Goal: Information Seeking & Learning: Learn about a topic

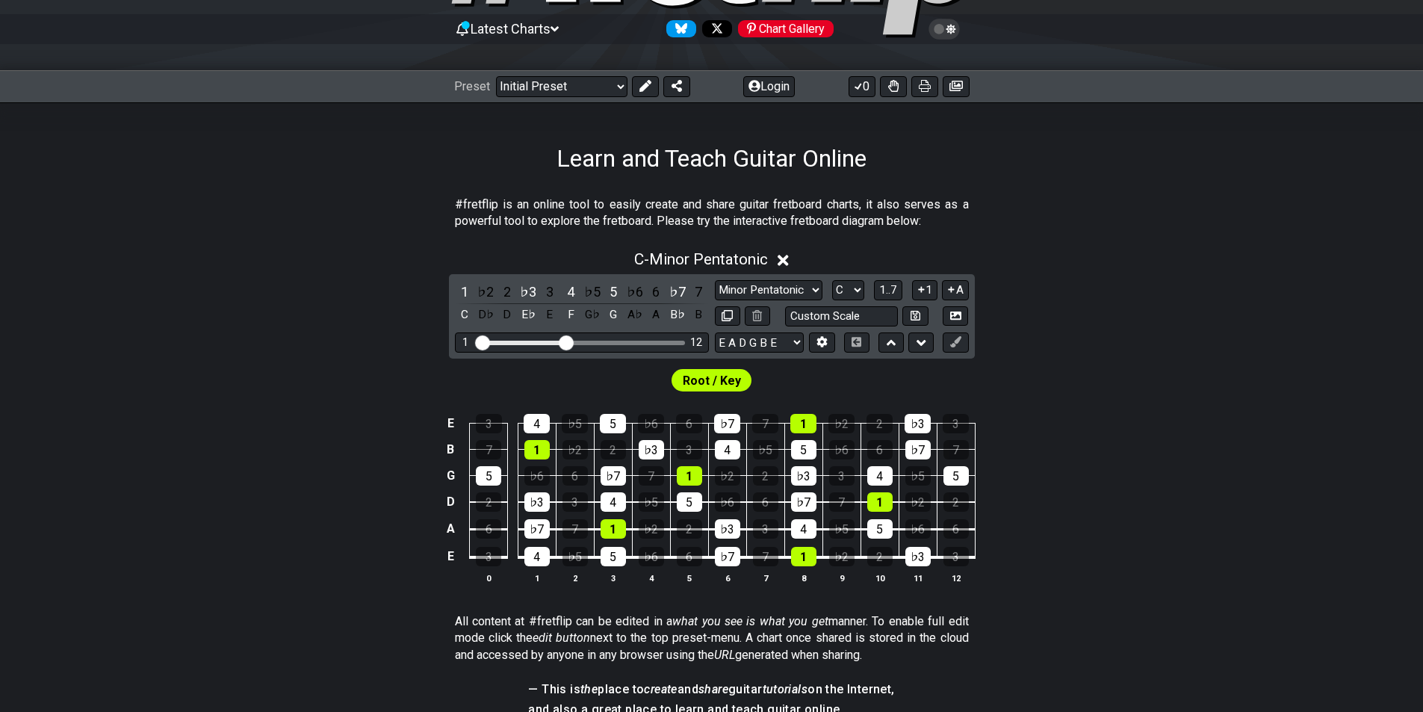
scroll to position [224, 0]
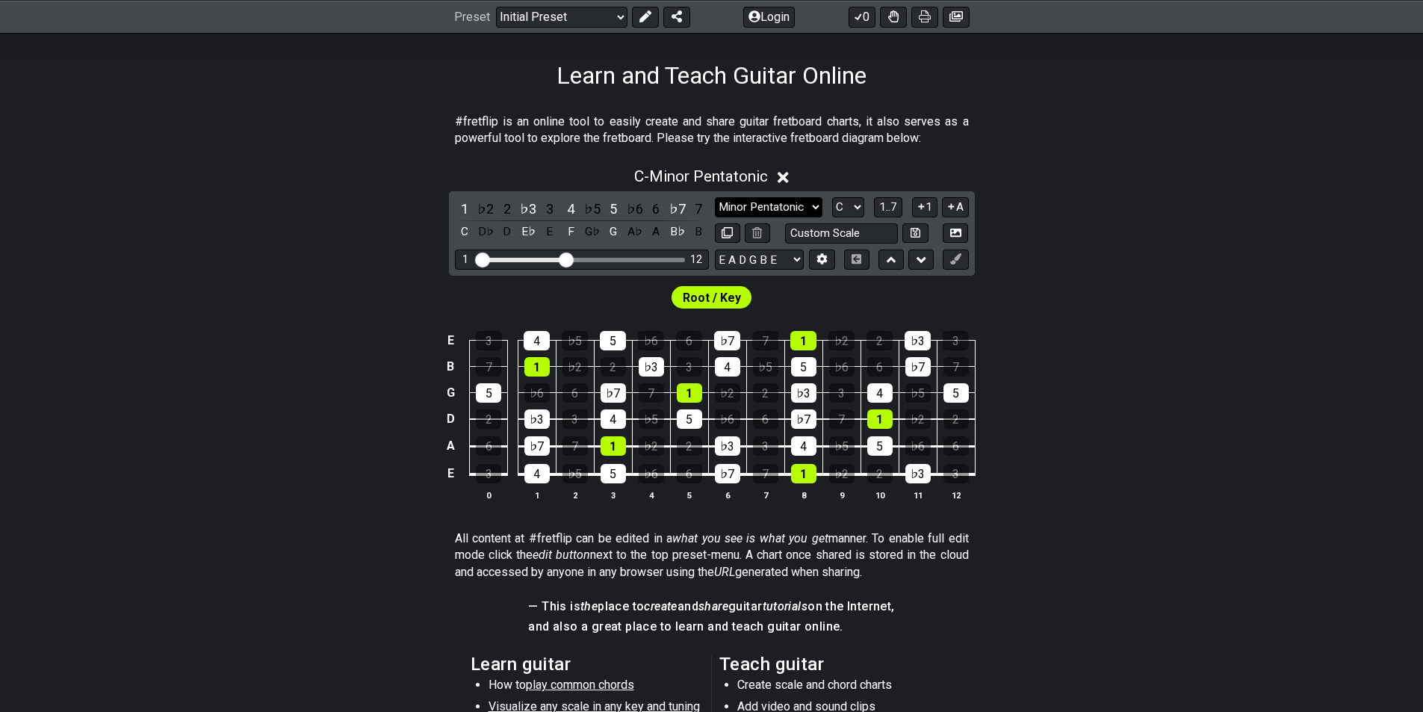
click at [705, 209] on select "Minor Pentatonic Click to edit Minor Pentatonic Major Pentatonic Minor Blues Ma…" at bounding box center [769, 207] width 108 height 20
click at [705, 197] on select "Minor Pentatonic Click to edit Minor Pentatonic Major Pentatonic Minor Blues Ma…" at bounding box center [769, 207] width 108 height 20
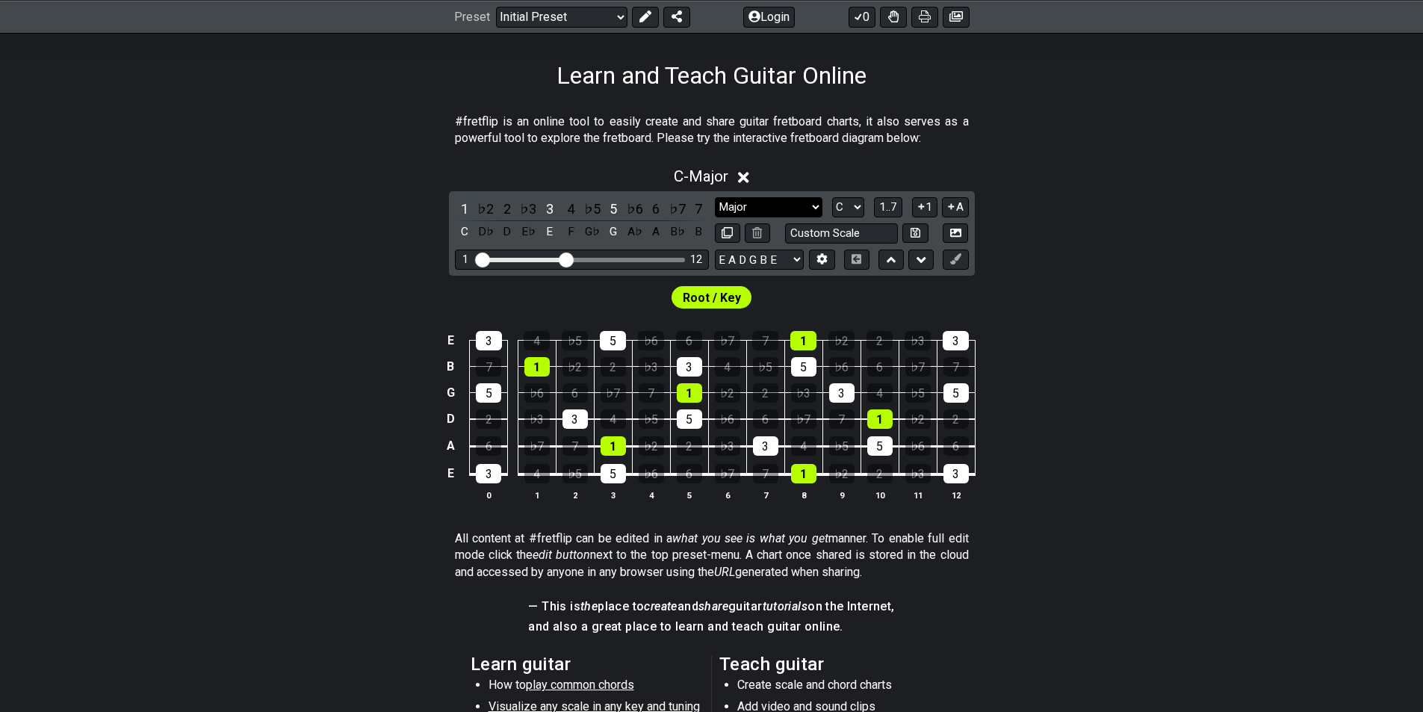
click at [705, 211] on select "Minor Pentatonic Click to edit Minor Pentatonic Major Pentatonic Minor Blues Ma…" at bounding box center [769, 207] width 108 height 20
select select "Minor Pentatonic"
click at [705, 197] on select "Minor Pentatonic Click to edit Minor Pentatonic Major Pentatonic Minor Blues Ma…" at bounding box center [769, 207] width 108 height 20
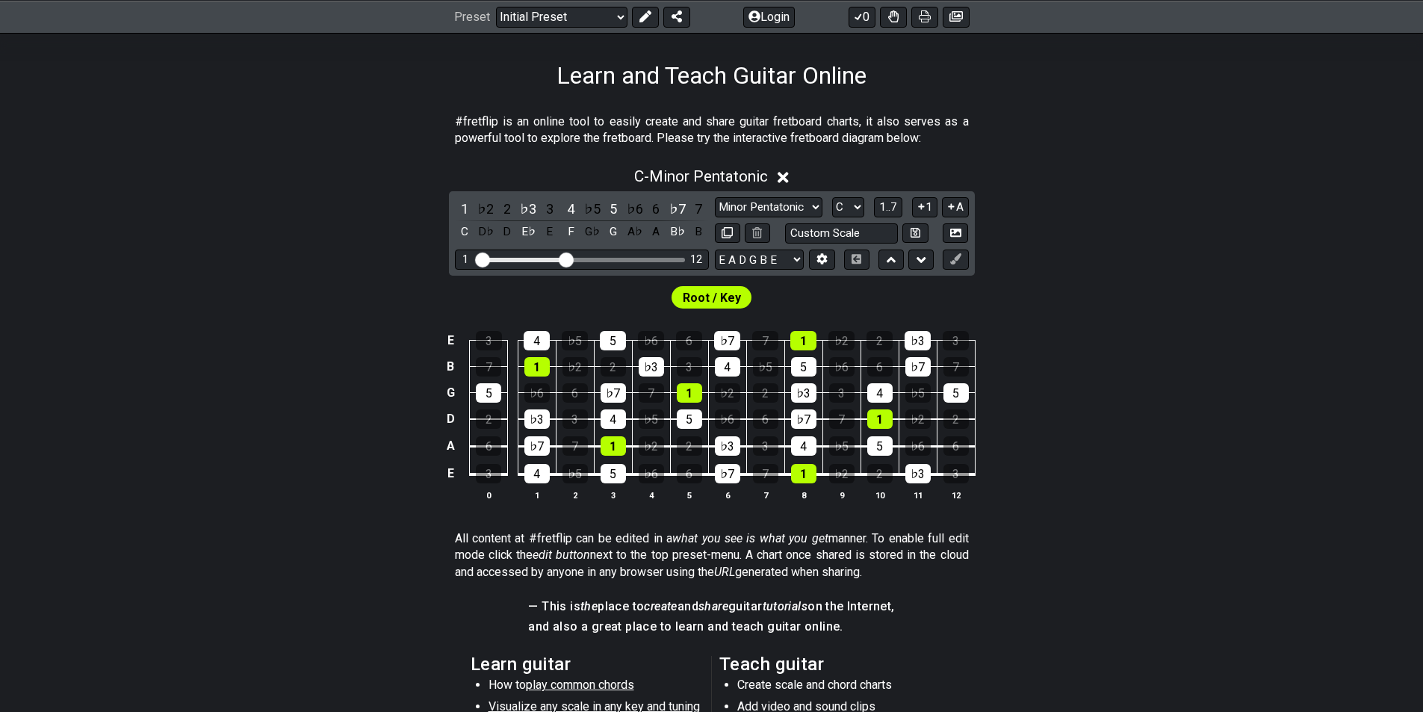
click at [705, 173] on div "C - Minor Pentatonic" at bounding box center [711, 172] width 1423 height 28
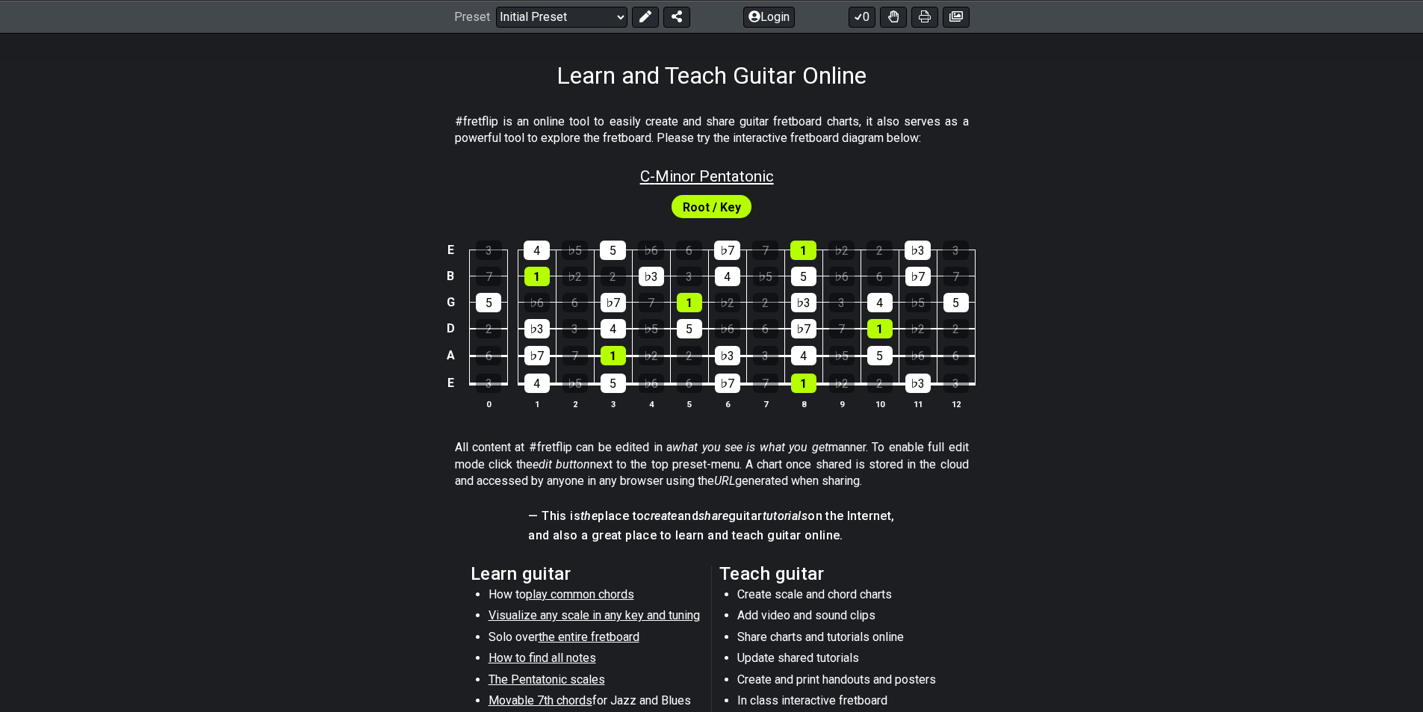
click at [705, 178] on span "C - Minor Pentatonic" at bounding box center [707, 176] width 134 height 18
select select "C"
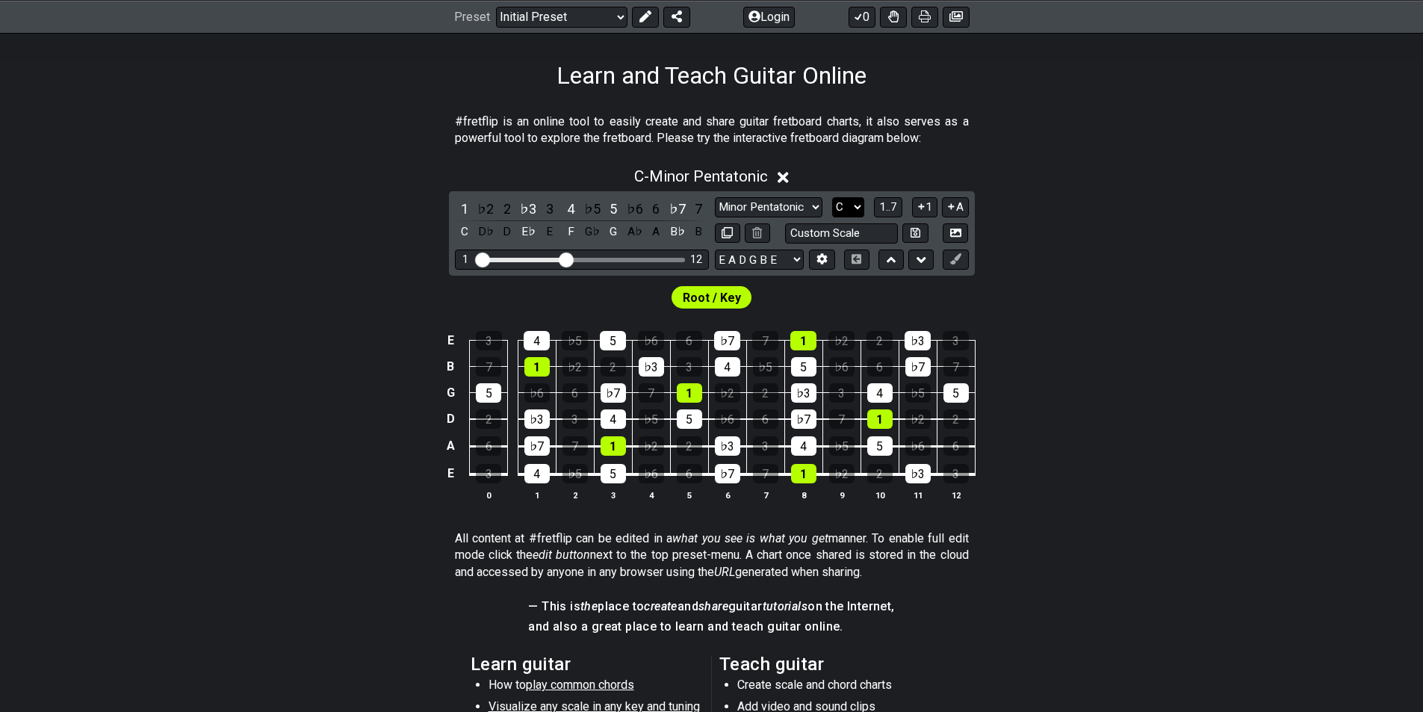
click at [705, 204] on select "A♭ A A♯ B♭ B C C♯ D♭ D D♯ E♭ E F F♯ G♭ G G♯" at bounding box center [848, 207] width 32 height 20
click at [705, 168] on div "C - Minor Pentatonic" at bounding box center [711, 172] width 1423 height 28
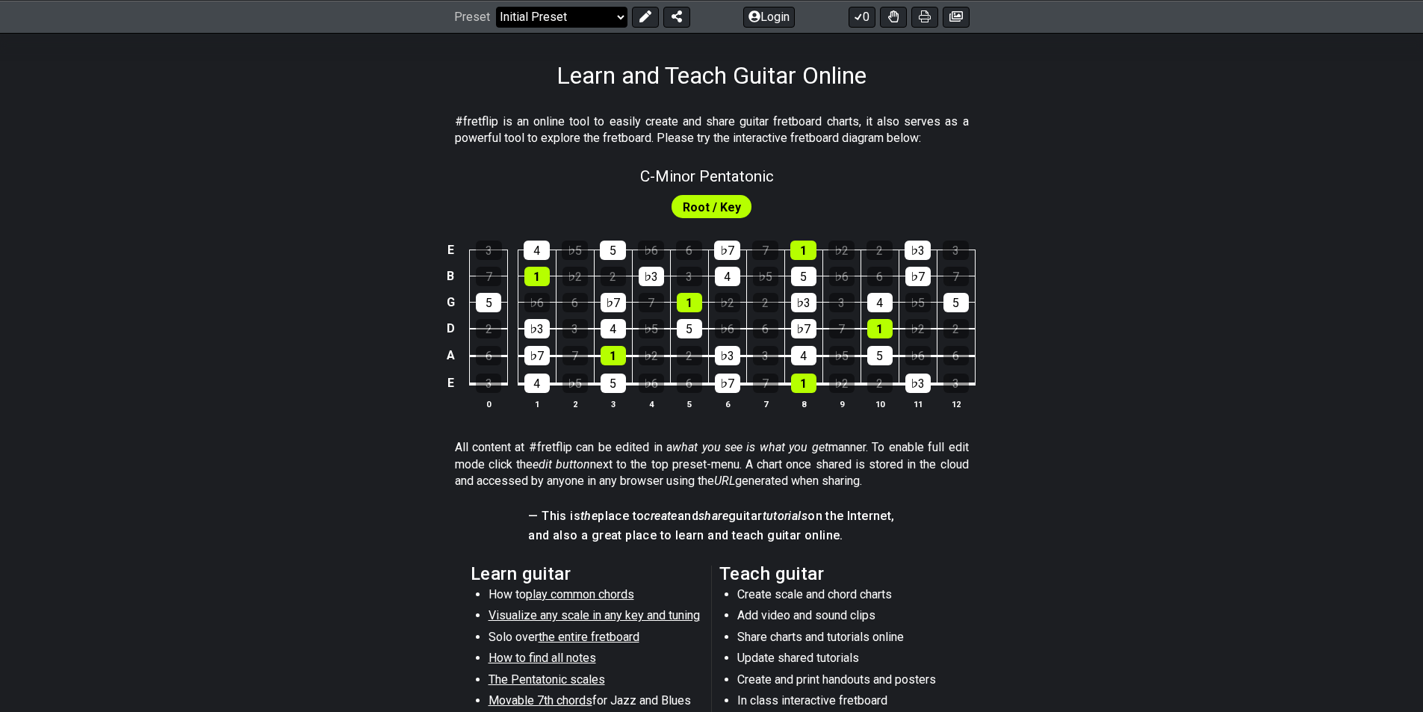
click at [582, 17] on select "Welcome to #fretflip! Initial Preset Custom Preset Minor Pentatonic Major Penta…" at bounding box center [561, 16] width 131 height 21
click at [705, 152] on section "#fretflip is an online tool to easily create and share guitar fretboard charts,…" at bounding box center [711, 134] width 1423 height 52
click at [690, 201] on span "Root / Key" at bounding box center [712, 207] width 58 height 22
click at [705, 15] on button "Login" at bounding box center [769, 16] width 52 height 21
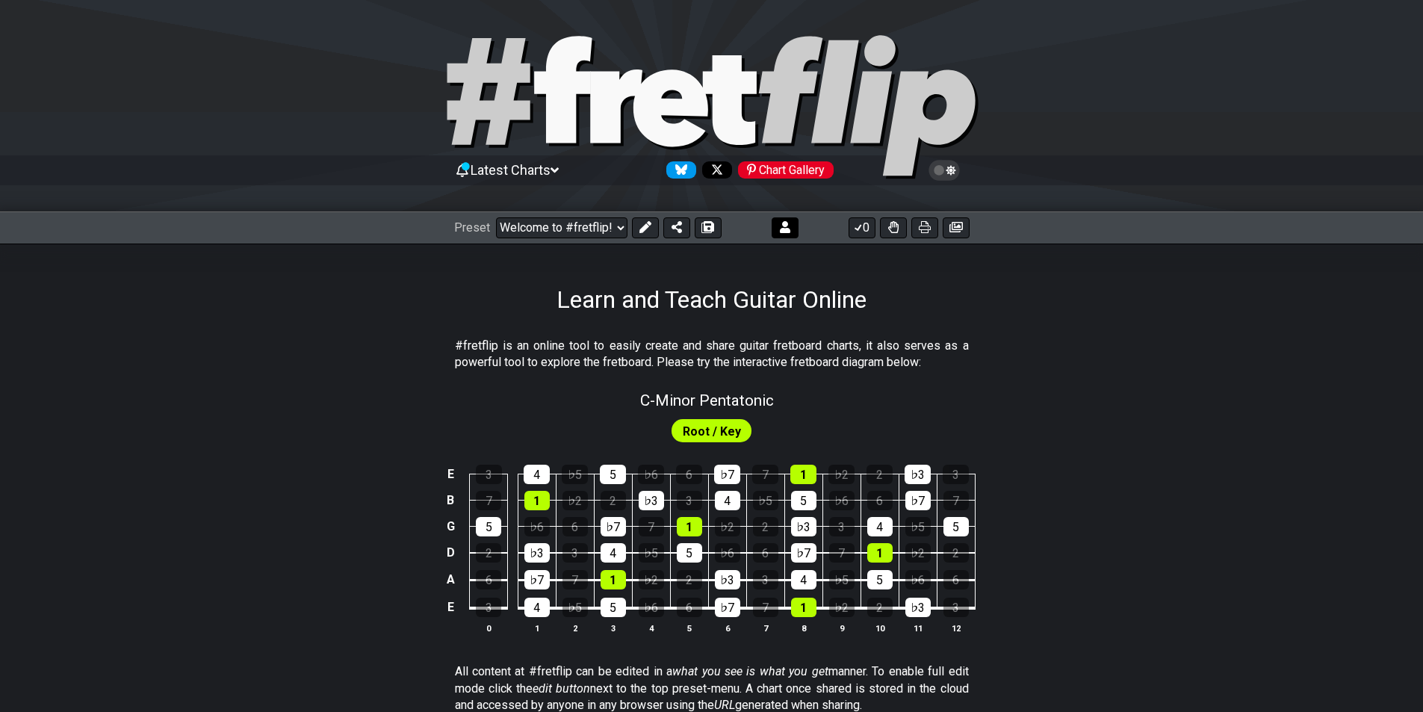
click at [783, 228] on icon at bounding box center [785, 227] width 10 height 12
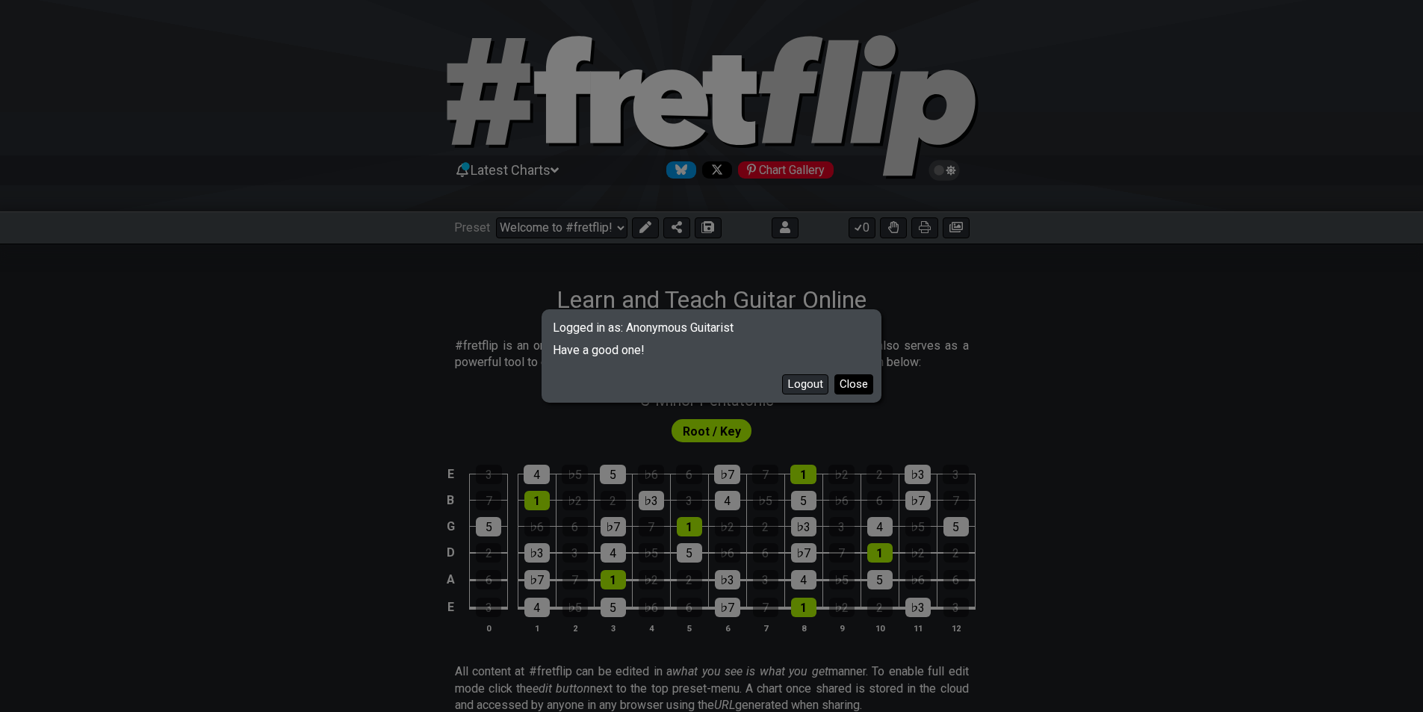
click at [853, 383] on button "Close" at bounding box center [853, 384] width 39 height 20
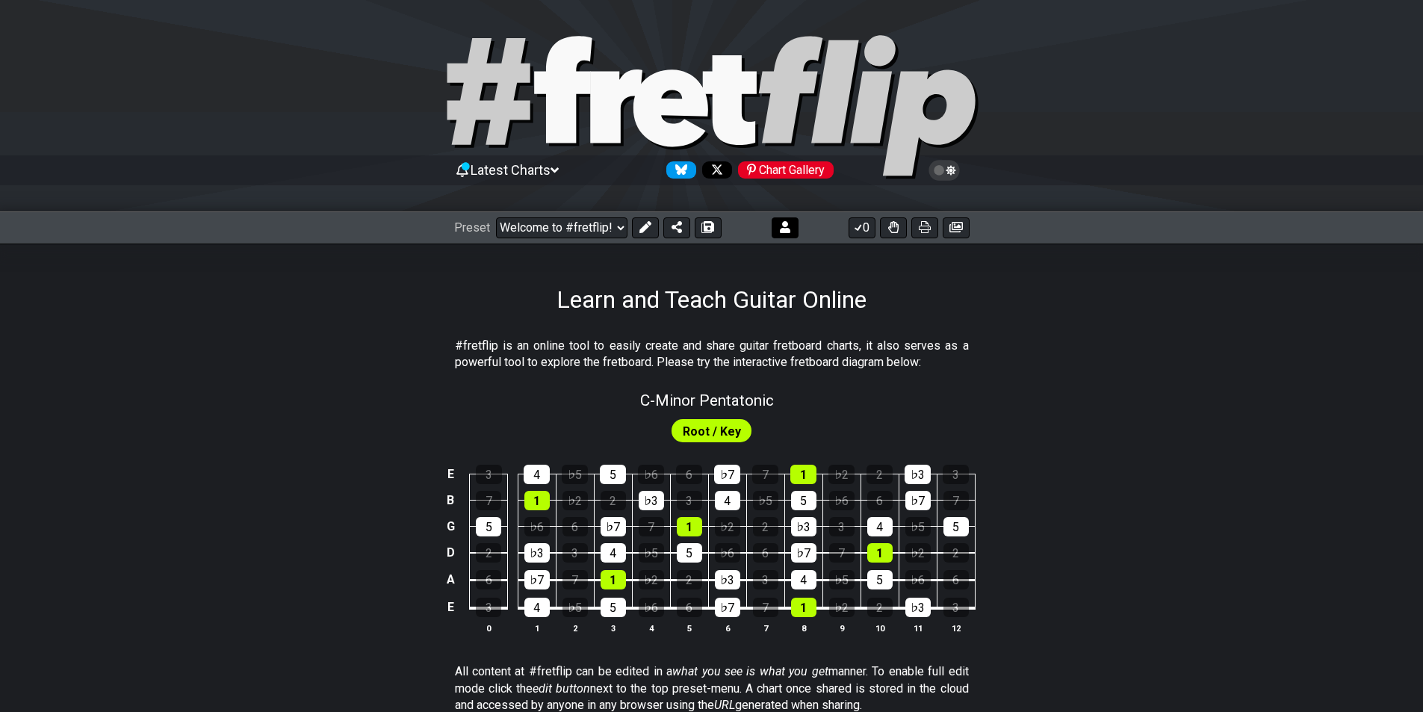
click at [790, 221] on button at bounding box center [785, 227] width 27 height 21
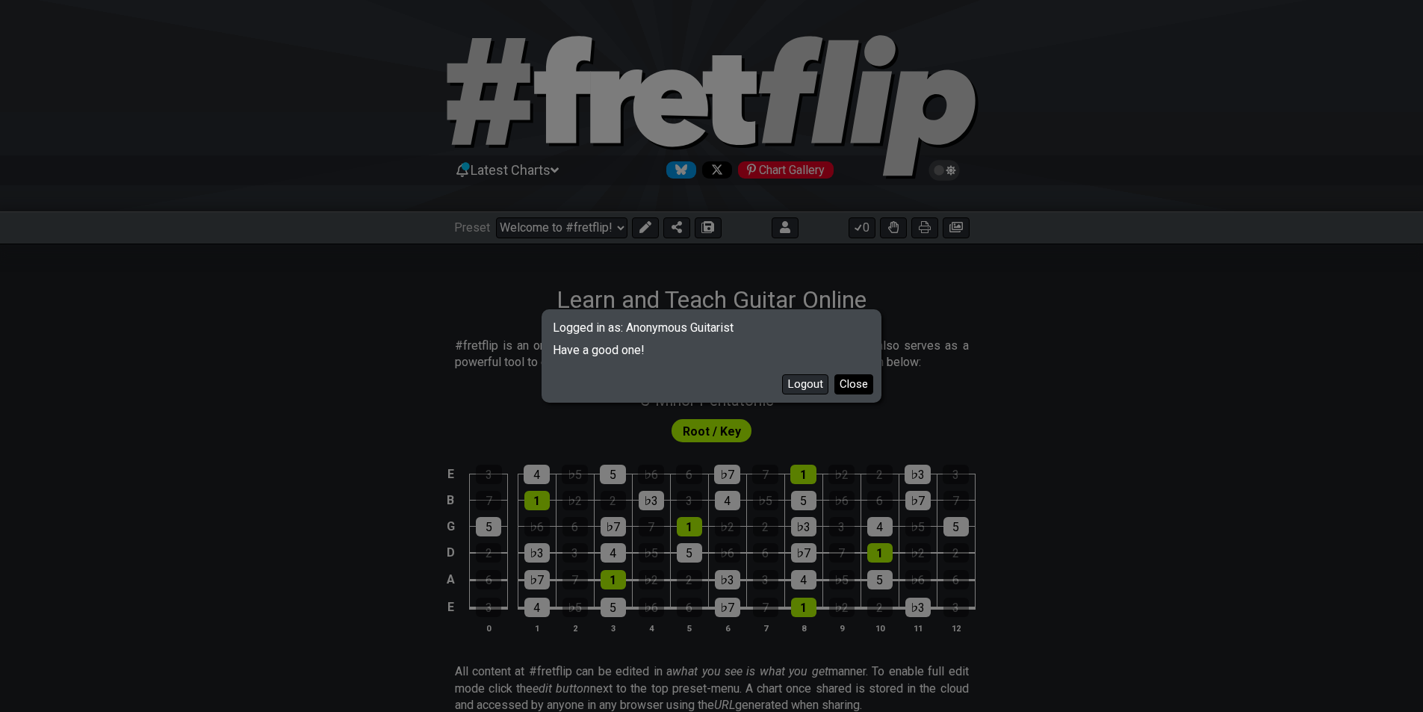
click at [848, 381] on button "Close" at bounding box center [853, 384] width 39 height 20
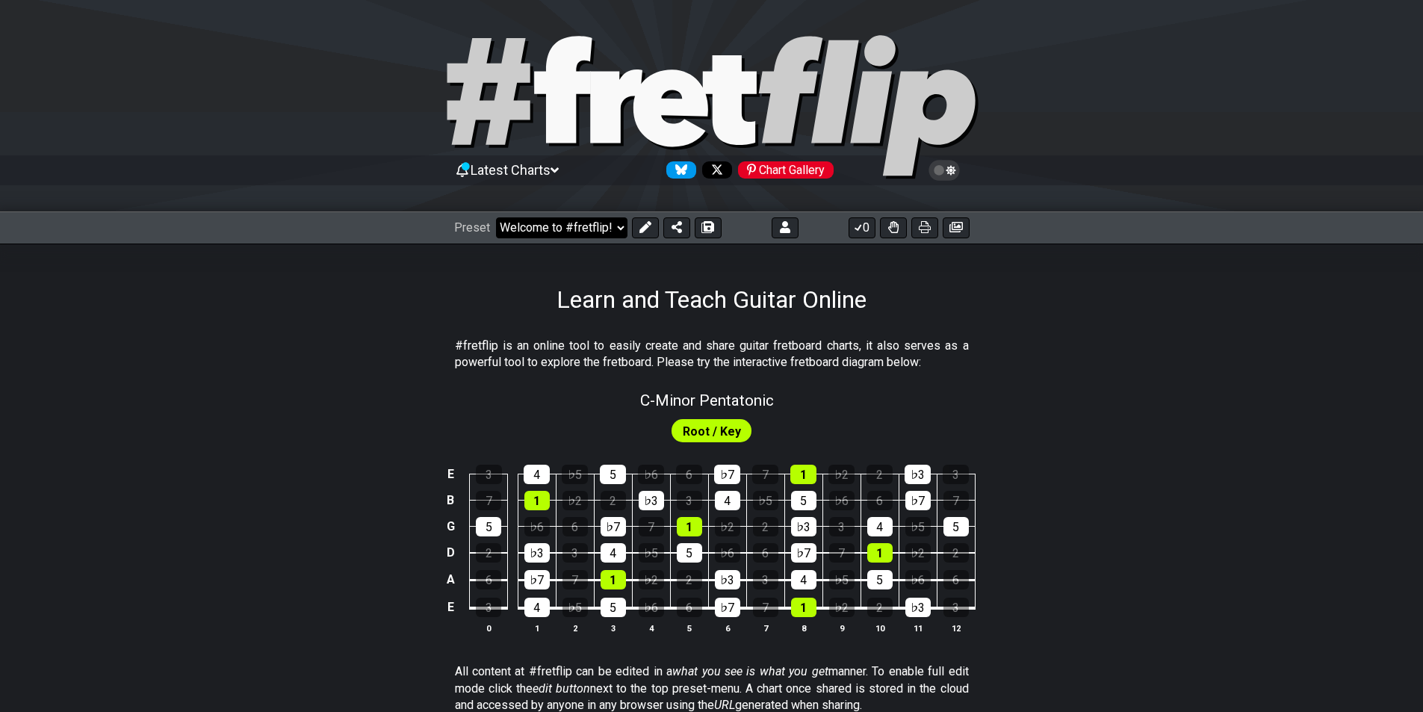
click at [584, 233] on select "Welcome to #fretflip! Initial Preset Custom Preset Minor Pentatonic Major Penta…" at bounding box center [561, 227] width 131 height 21
click at [496, 217] on select "Welcome to #fretflip! Initial Preset Custom Preset Minor Pentatonic Major Penta…" at bounding box center [561, 227] width 131 height 21
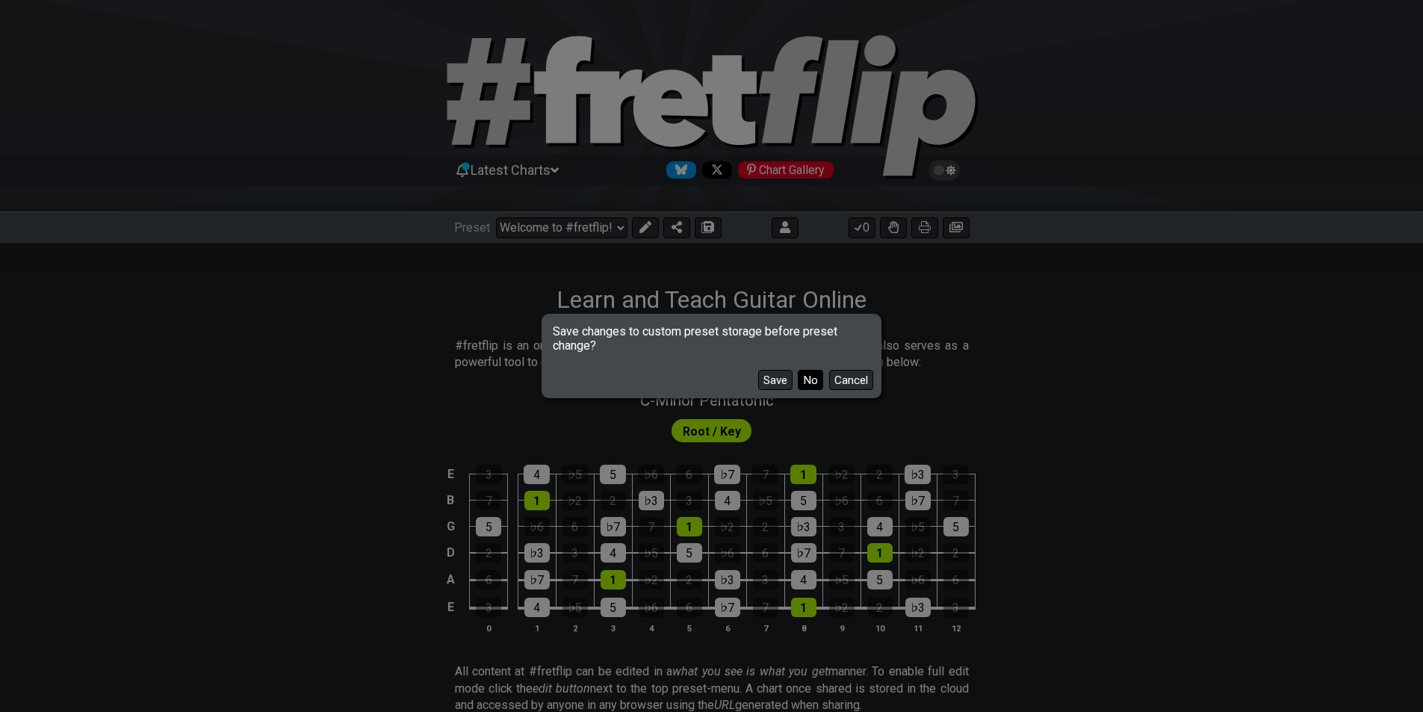
click at [812, 373] on button "No" at bounding box center [810, 380] width 25 height 20
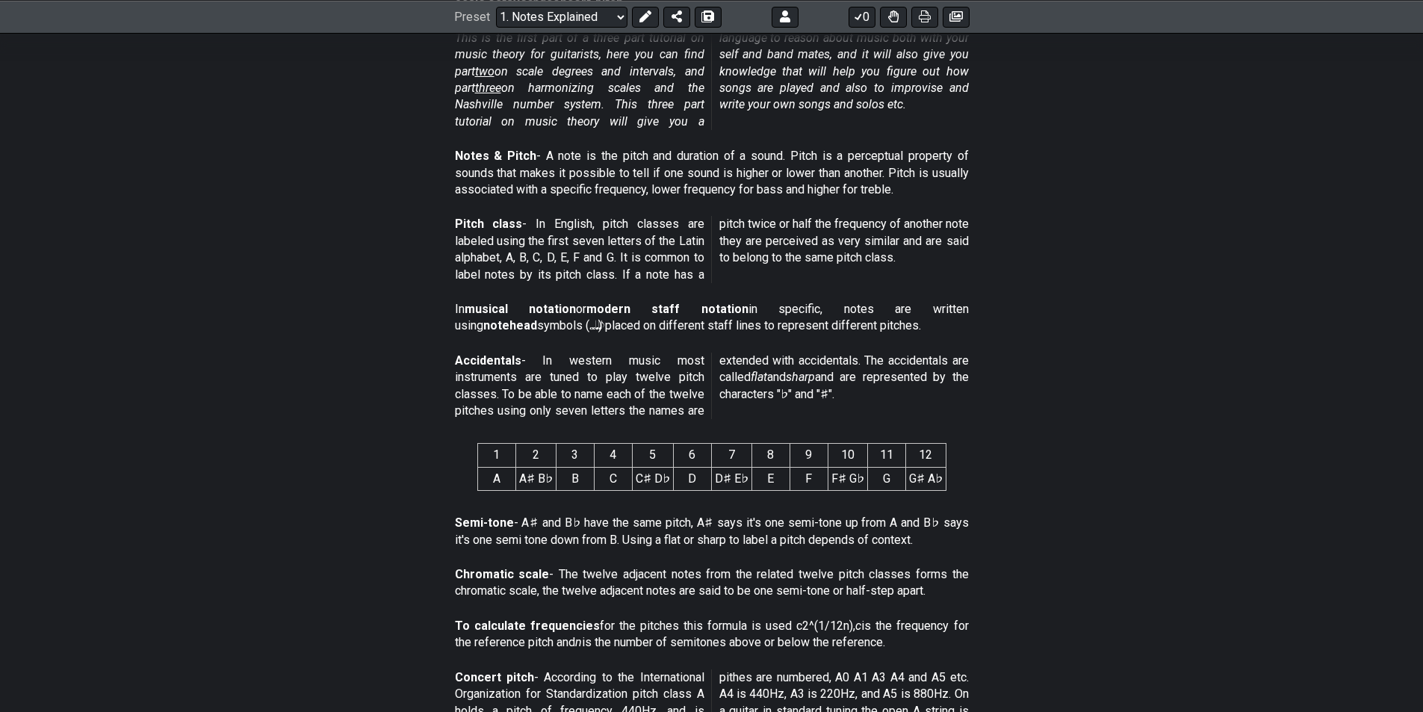
scroll to position [448, 0]
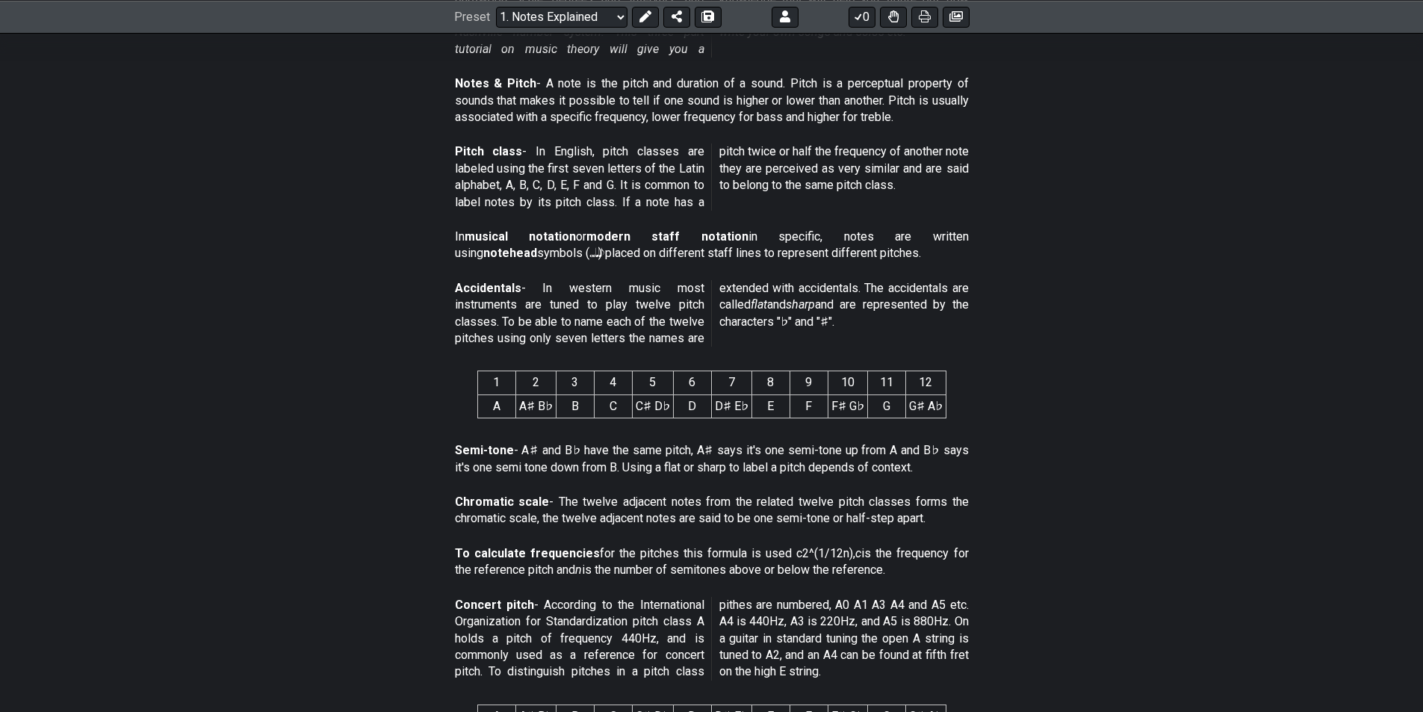
click at [55, 260] on section "In musical notation or modern staff notation in specific, notes are written usi…" at bounding box center [711, 249] width 1423 height 52
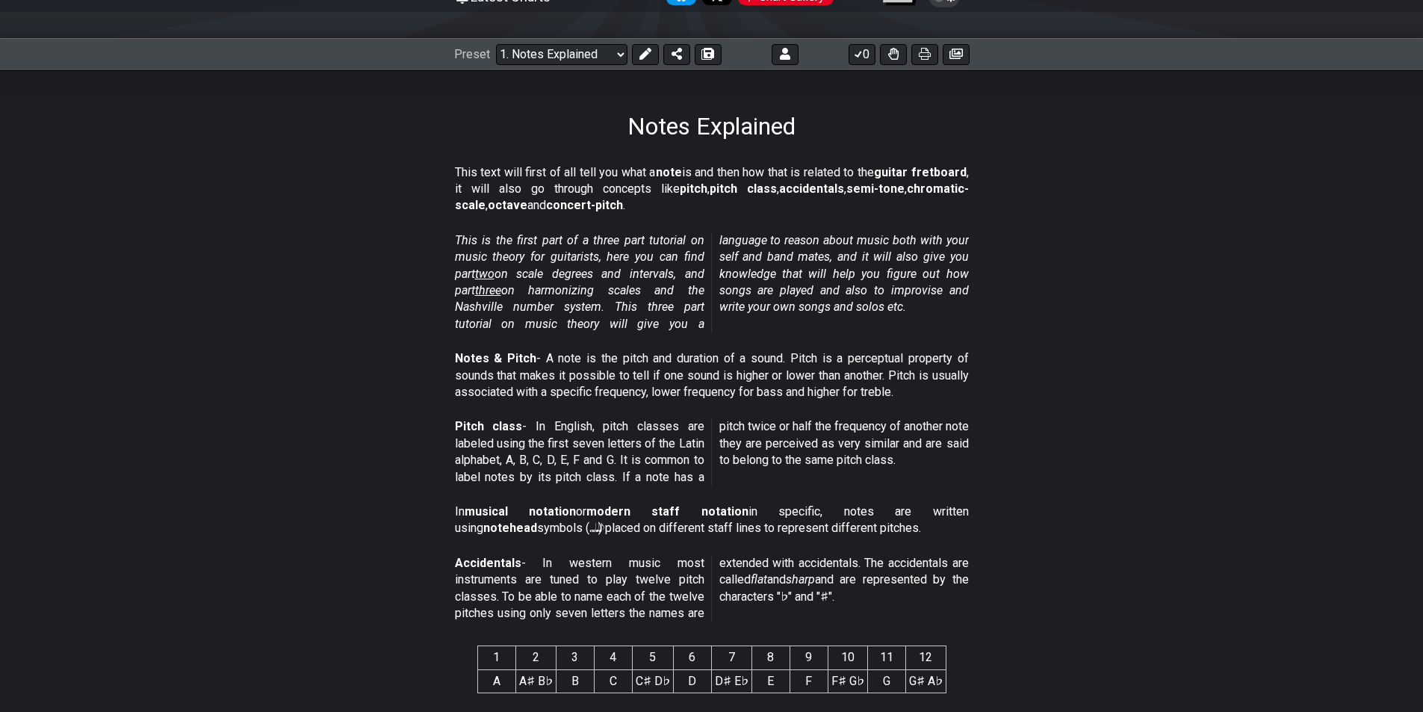
scroll to position [75, 0]
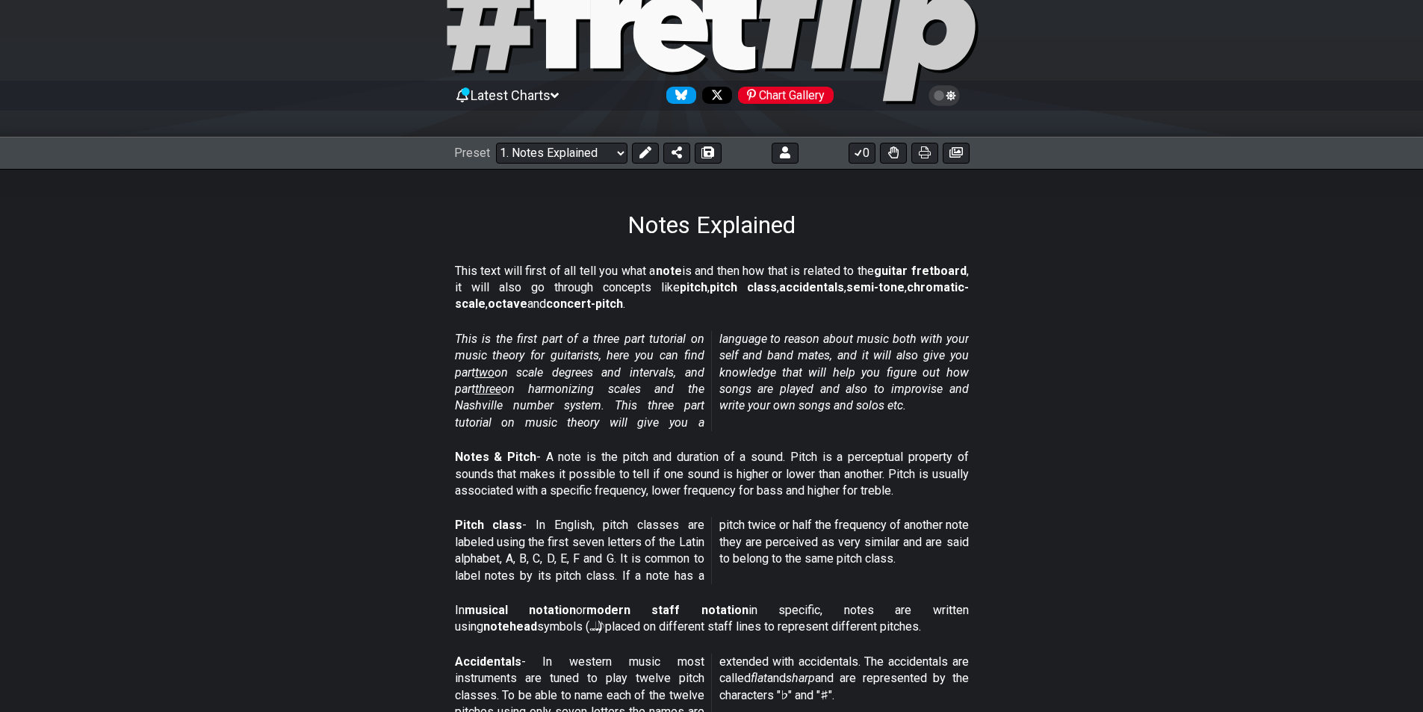
drag, startPoint x: 556, startPoint y: 394, endPoint x: 673, endPoint y: 393, distance: 116.5
click at [666, 393] on em "This is the first part of a three part tutorial on music theory for guitarists,…" at bounding box center [712, 381] width 514 height 98
drag, startPoint x: 627, startPoint y: 418, endPoint x: 715, endPoint y: 427, distance: 87.8
click at [698, 422] on em "This is the first part of a three part tutorial on music theory for guitarists,…" at bounding box center [712, 381] width 514 height 98
drag, startPoint x: 763, startPoint y: 308, endPoint x: 838, endPoint y: 408, distance: 124.3
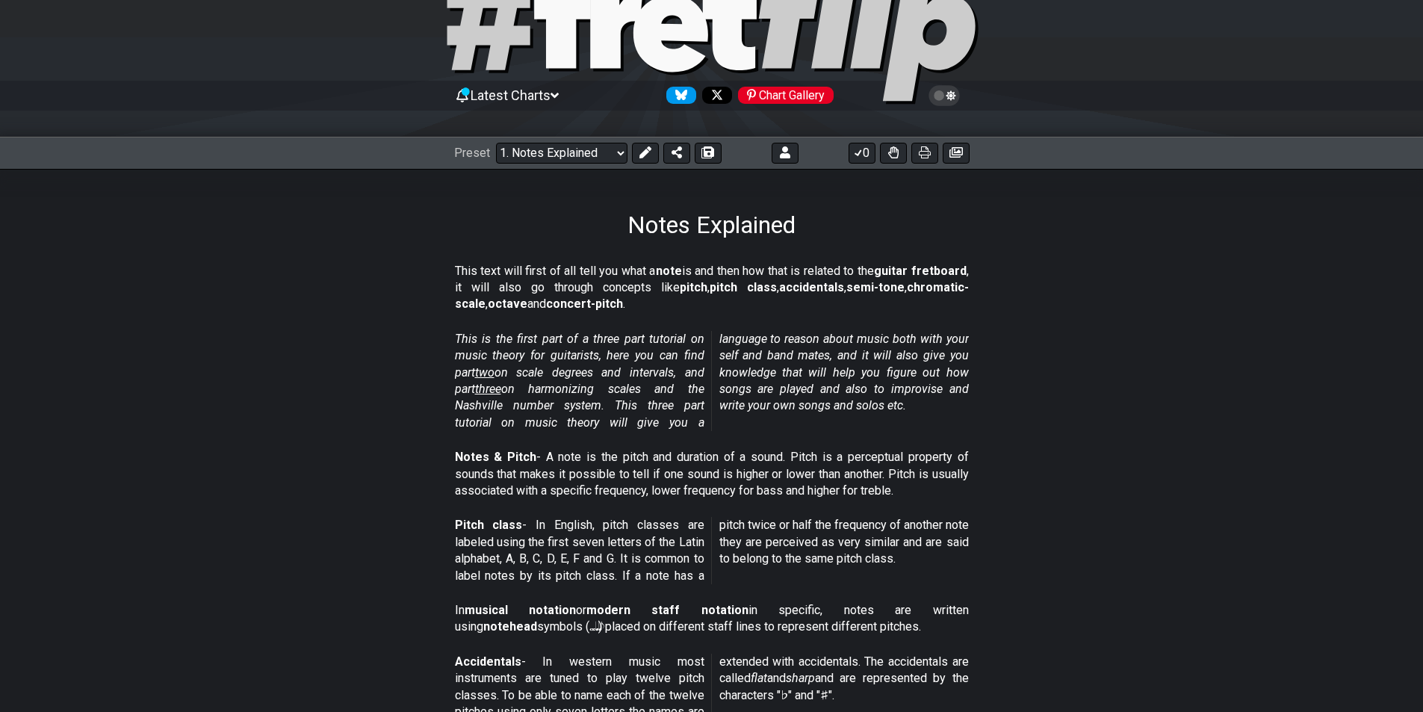
click at [841, 408] on p "This is the first part of a three part tutorial on music theory for guitarists,…" at bounding box center [712, 381] width 514 height 100
drag, startPoint x: 972, startPoint y: 318, endPoint x: 996, endPoint y: 408, distance: 92.9
click at [996, 408] on section "This is the first part of a three part tutorial on music theory for guitarists,…" at bounding box center [711, 384] width 1423 height 118
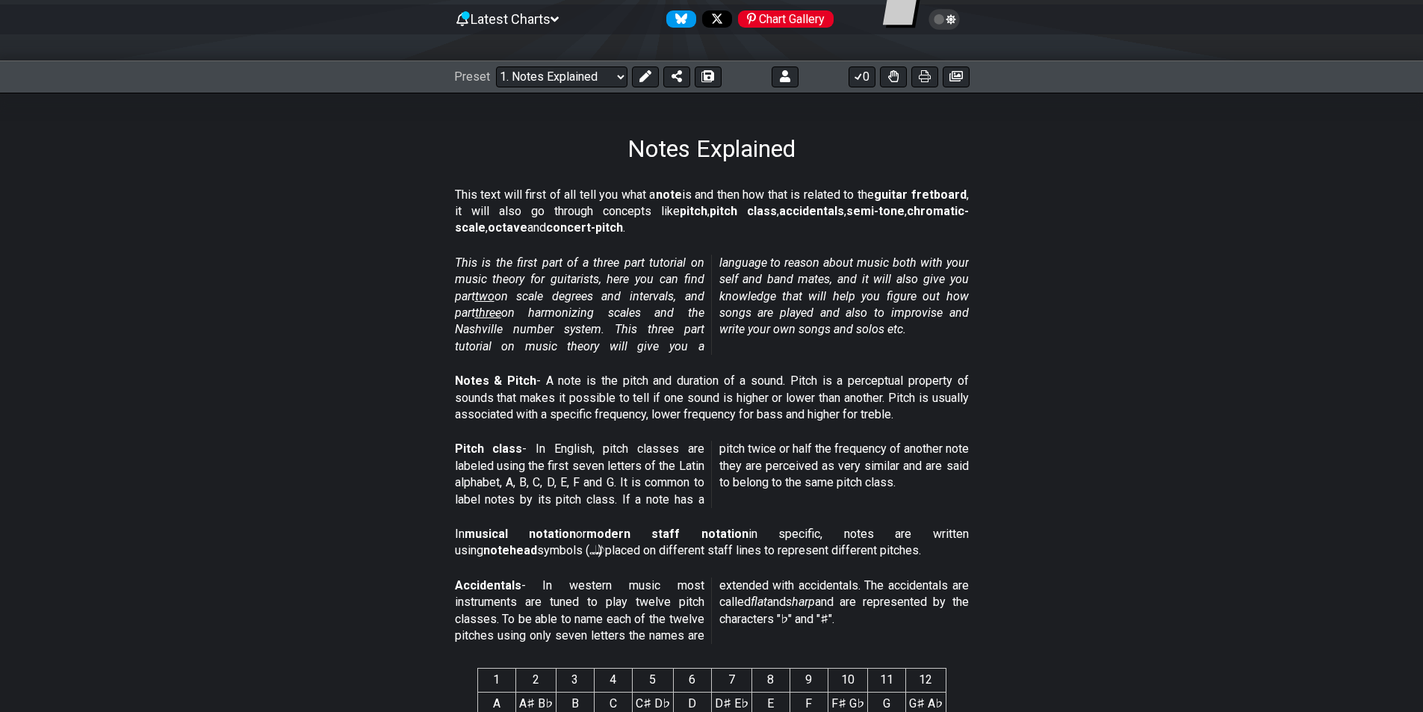
scroll to position [224, 0]
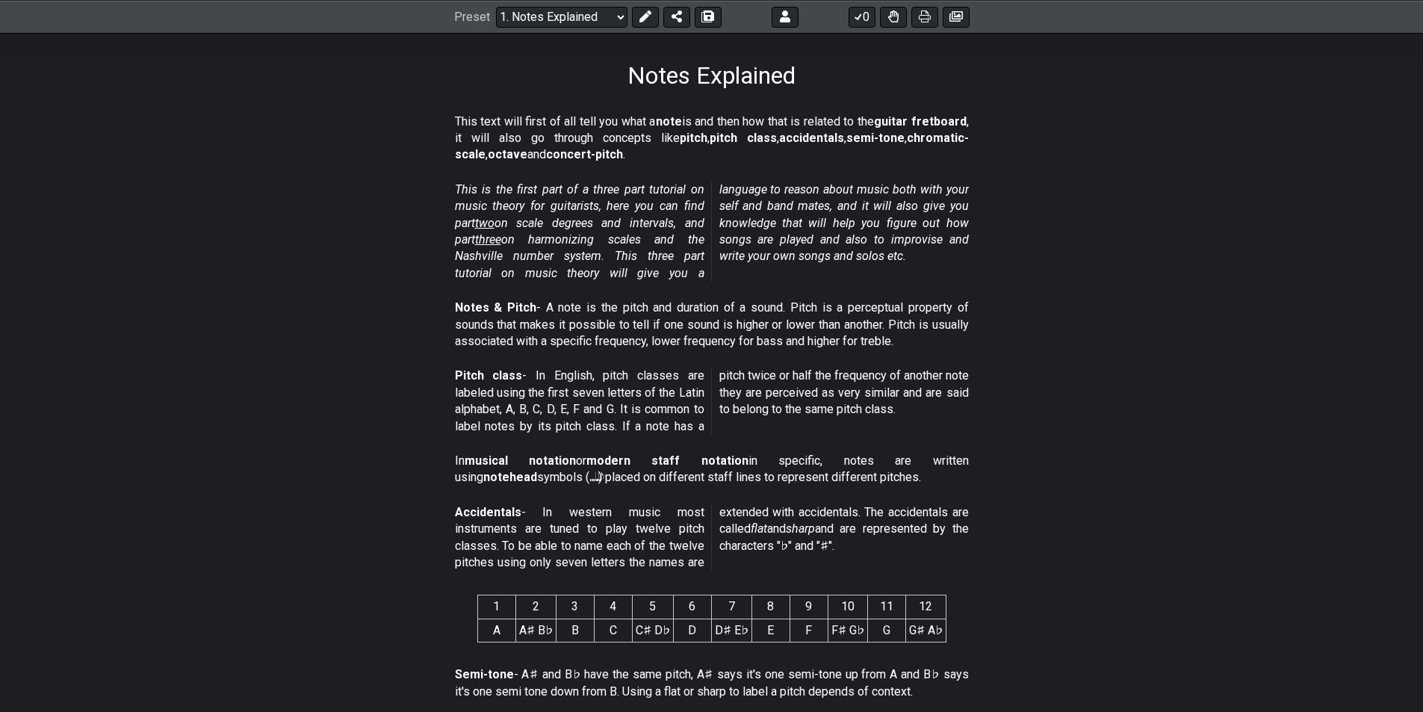
drag, startPoint x: 819, startPoint y: 425, endPoint x: 875, endPoint y: 497, distance: 91.6
drag, startPoint x: 875, startPoint y: 497, endPoint x: 868, endPoint y: 505, distance: 10.0
click at [875, 500] on div "Accidentals - In western music most instruments are tuned to play twelve pitch …" at bounding box center [712, 540] width 514 height 85
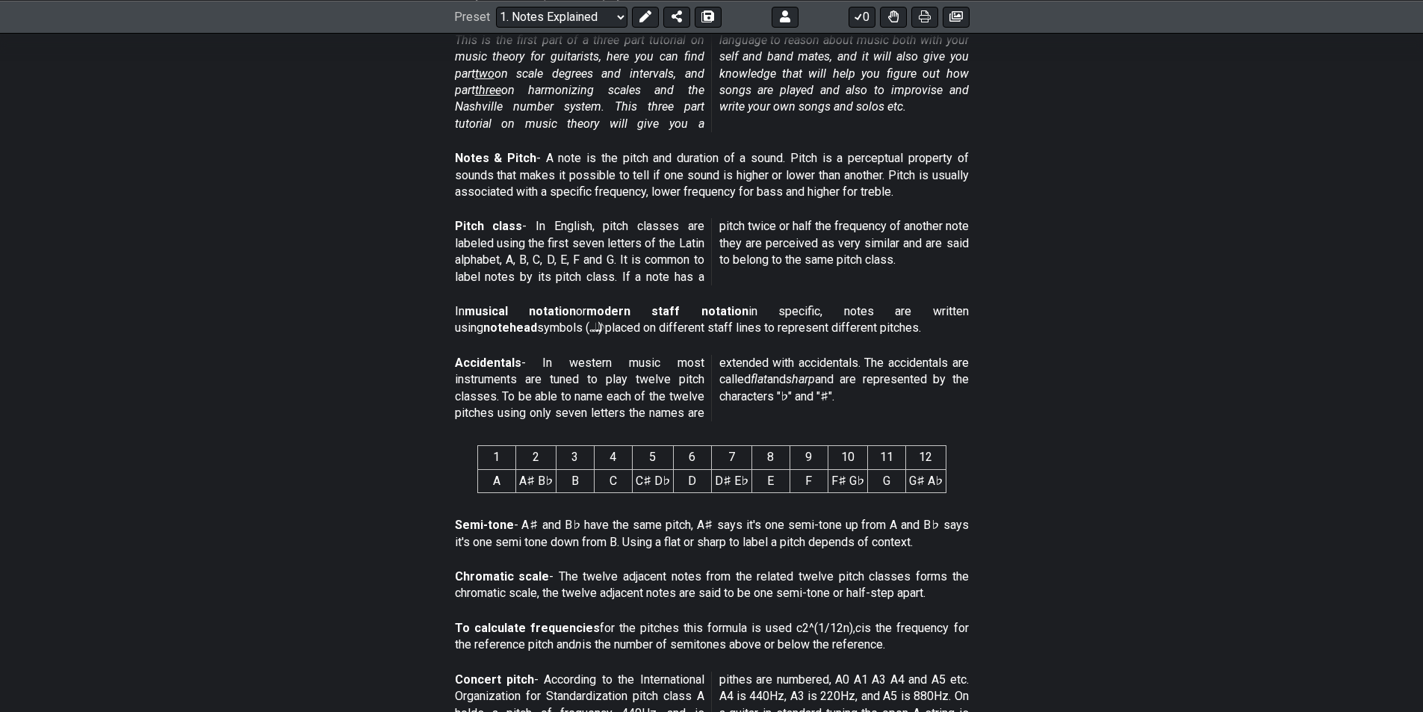
scroll to position [747, 0]
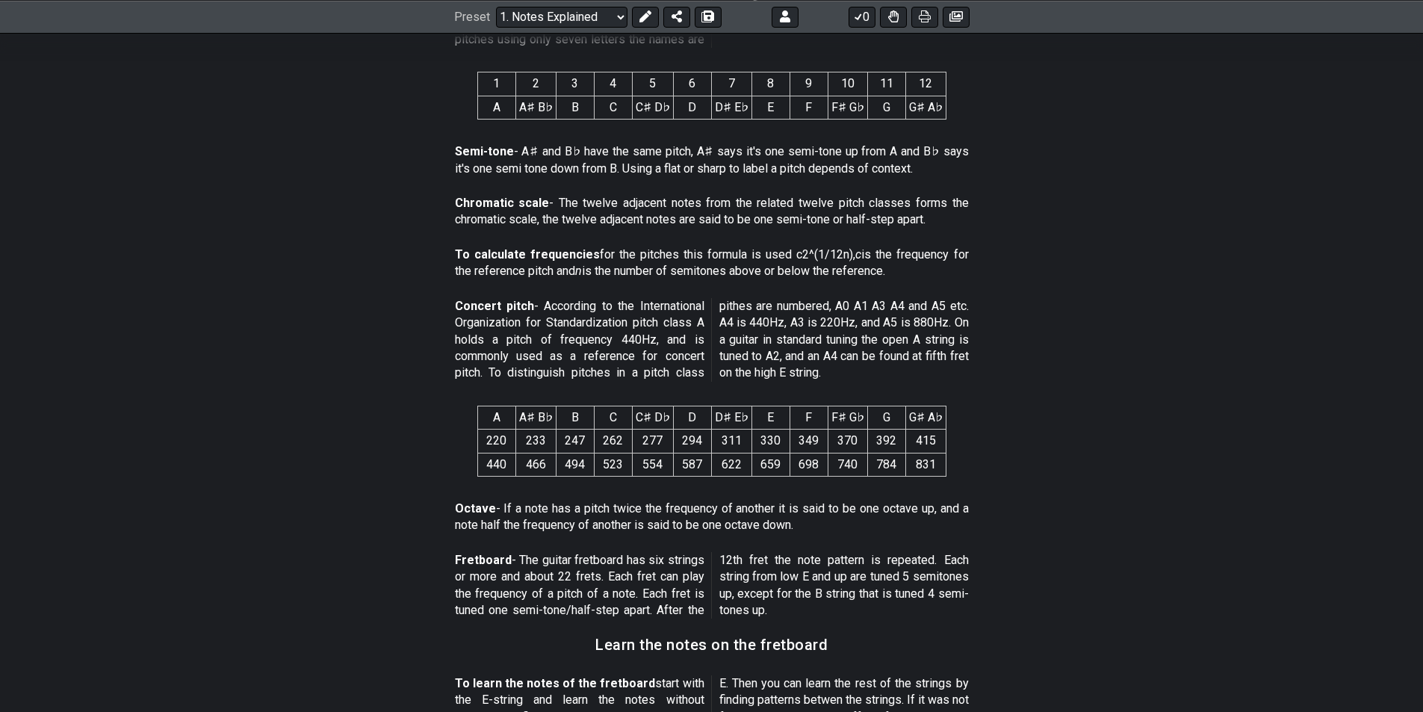
drag, startPoint x: 673, startPoint y: 199, endPoint x: 863, endPoint y: 206, distance: 189.8
click at [845, 206] on p "Chromatic scale - The twelve adjacent notes from the related twelve pitch class…" at bounding box center [712, 212] width 514 height 34
drag, startPoint x: 1018, startPoint y: 204, endPoint x: 1022, endPoint y: 233, distance: 29.5
click at [1022, 226] on div "This text will first of all tell you what a note is and then how that is relate…" at bounding box center [711, 340] width 1423 height 1547
click at [1022, 233] on section "Chromatic scale - The twelve adjacent notes from the related twelve pitch class…" at bounding box center [711, 215] width 1423 height 52
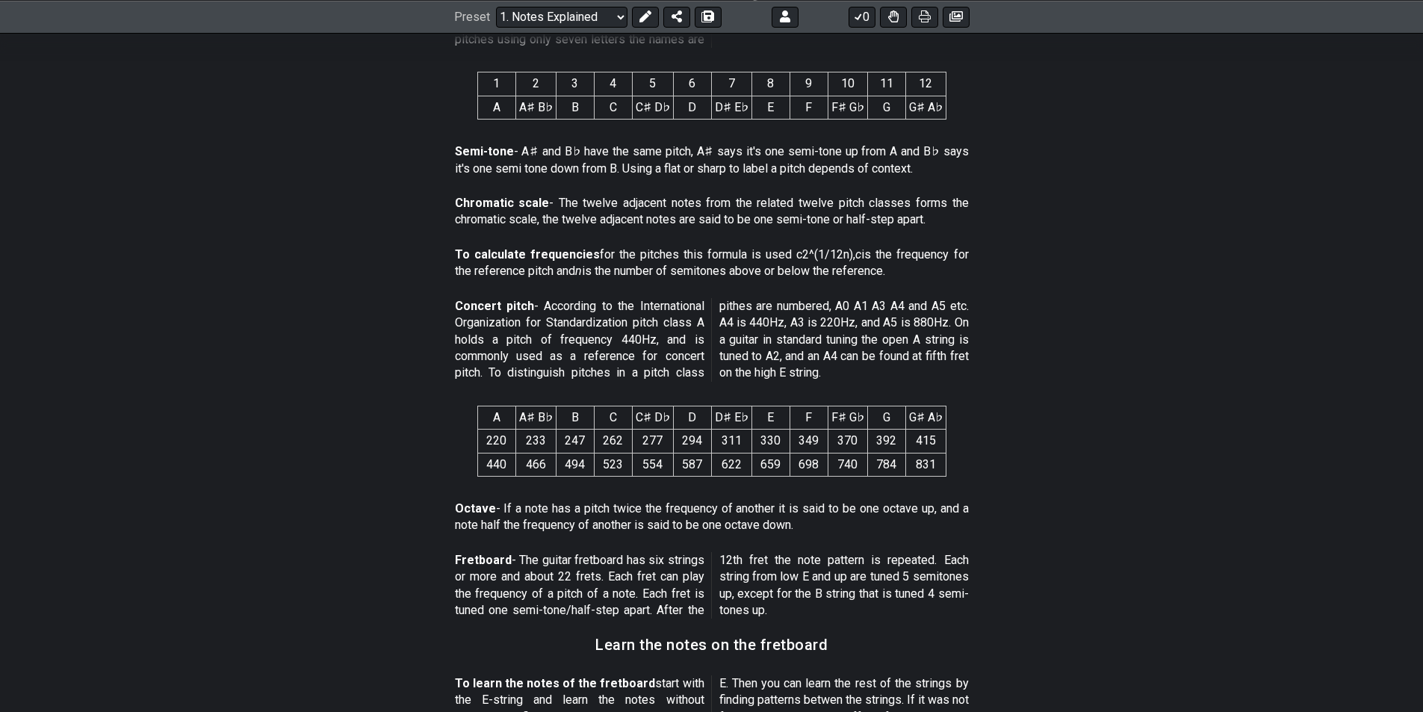
drag, startPoint x: 972, startPoint y: 179, endPoint x: 993, endPoint y: 245, distance: 69.2
click at [989, 240] on div "This text will first of all tell you what a note is and then how that is relate…" at bounding box center [711, 340] width 1423 height 1547
click at [993, 245] on section "To calculate frequencies for the pitches this formula is used c2^(1/12n), c is …" at bounding box center [711, 266] width 1423 height 52
drag, startPoint x: 977, startPoint y: 161, endPoint x: 999, endPoint y: 267, distance: 108.2
click at [999, 264] on div "This text will first of all tell you what a note is and then how that is relate…" at bounding box center [711, 340] width 1423 height 1547
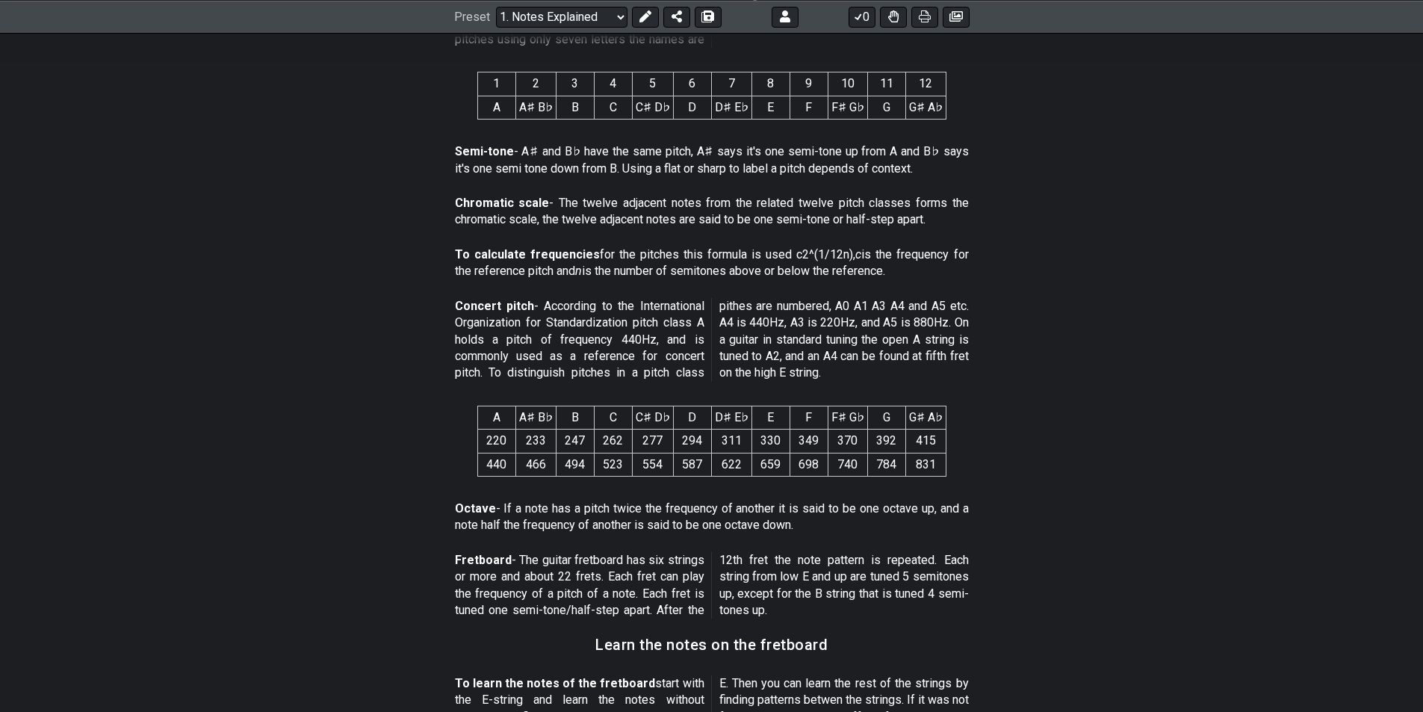
scroll to position [672, 0]
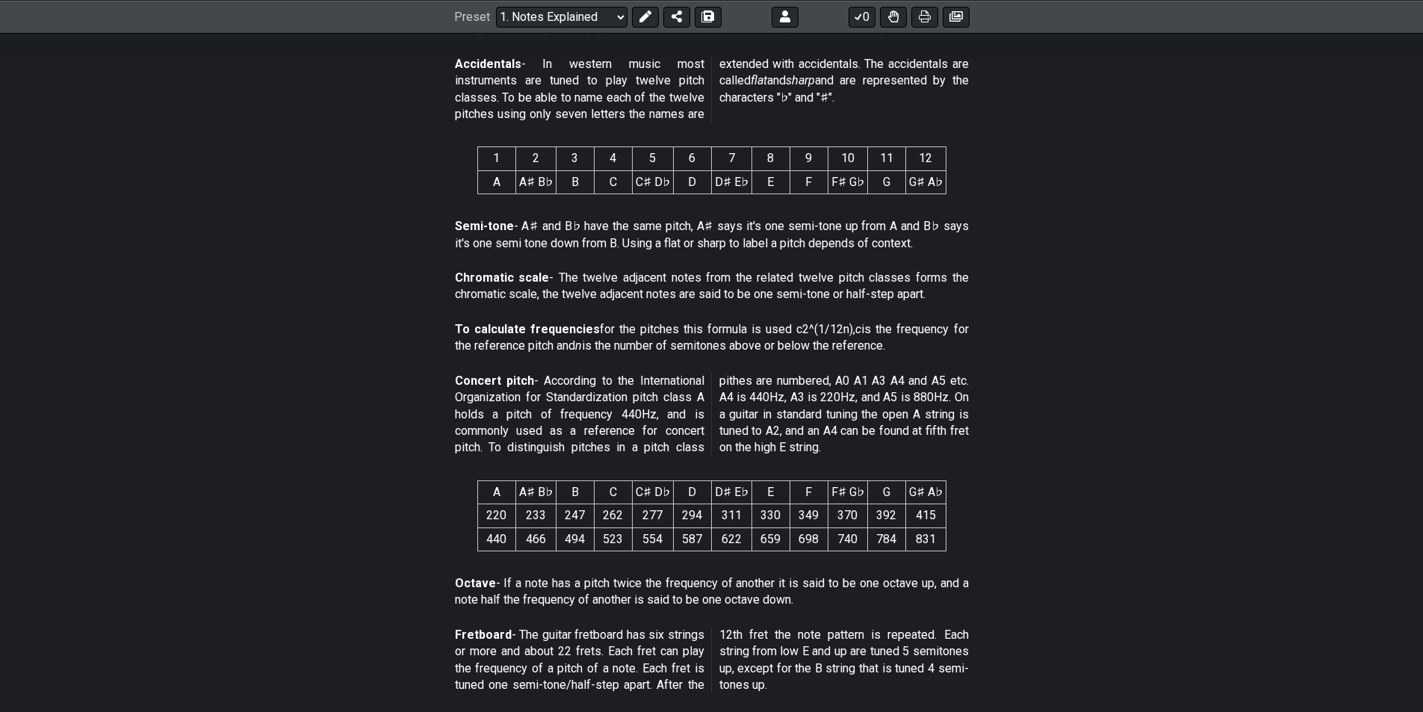
drag, startPoint x: 1006, startPoint y: 276, endPoint x: 1020, endPoint y: 357, distance: 81.9
click at [1020, 352] on div "This text will first of all tell you what a note is and then how that is relate…" at bounding box center [711, 415] width 1423 height 1547
drag, startPoint x: 786, startPoint y: 331, endPoint x: 916, endPoint y: 328, distance: 130.0
click at [887, 321] on p "To calculate frequencies for the pitches this formula is used c2^(1/12n), c is …" at bounding box center [712, 338] width 514 height 34
drag, startPoint x: 496, startPoint y: 454, endPoint x: 688, endPoint y: 447, distance: 192.1
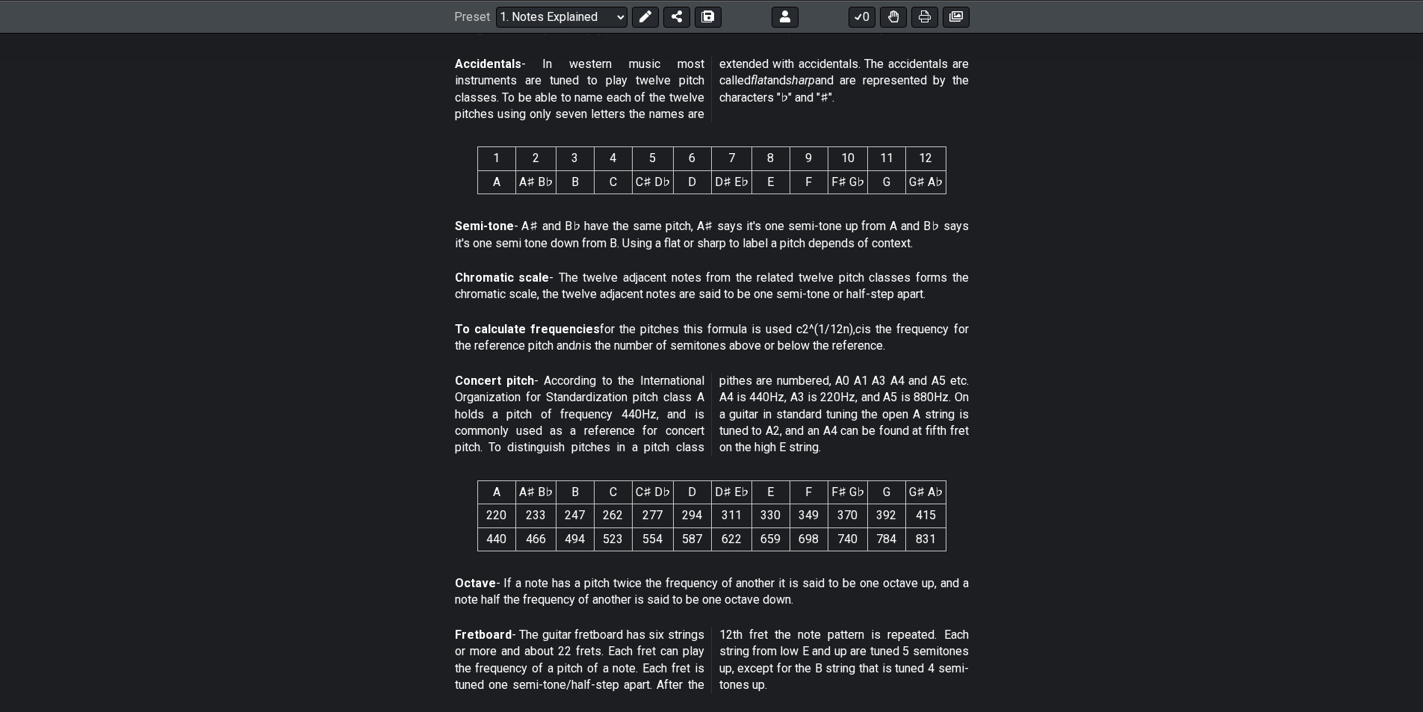
click at [688, 447] on p "Concert pitch - According to the International Organization for Standardization…" at bounding box center [712, 415] width 514 height 84
drag, startPoint x: 763, startPoint y: 364, endPoint x: 857, endPoint y: 432, distance: 115.6
click at [855, 429] on div "This text will first of all tell you what a note is and then how that is relate…" at bounding box center [711, 415] width 1423 height 1547
drag, startPoint x: 964, startPoint y: 389, endPoint x: 1018, endPoint y: 429, distance: 67.2
click at [1016, 427] on section "Concert pitch - According to the International Organization for Standardization…" at bounding box center [711, 418] width 1423 height 102
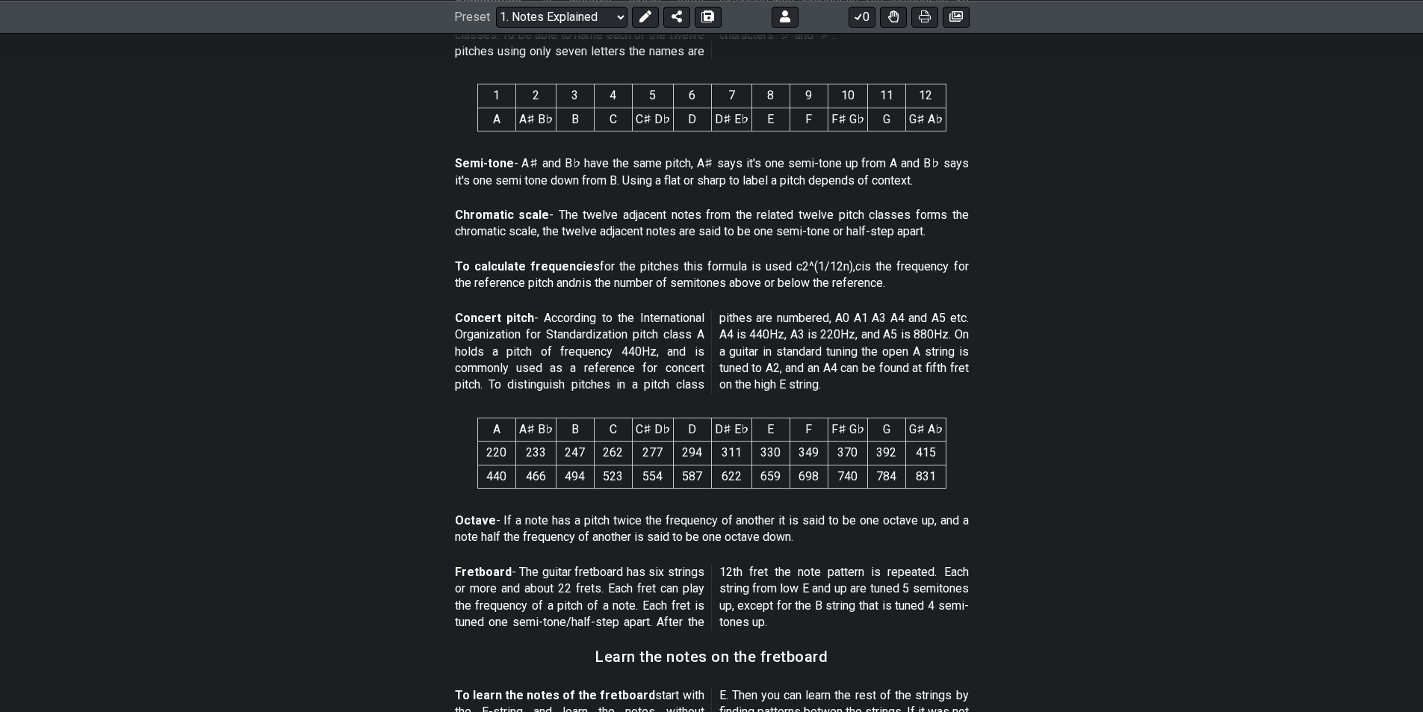
scroll to position [822, 0]
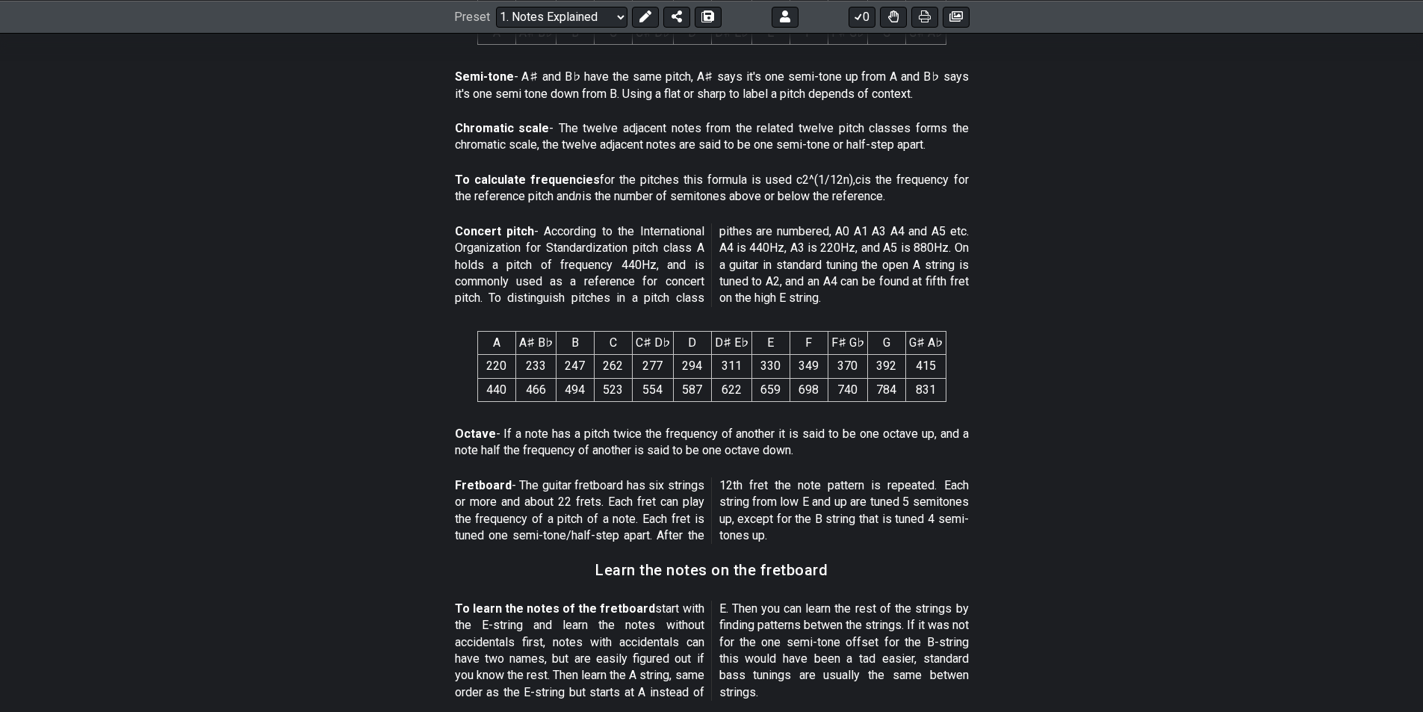
drag, startPoint x: 809, startPoint y: 480, endPoint x: 814, endPoint y: 495, distance: 15.8
click at [814, 493] on div "This text will first of all tell you what a note is and then how that is relate…" at bounding box center [711, 265] width 1423 height 1547
click at [814, 495] on p "Fretboard - The guitar fretboard has six strings or more and about 22 frets. Ea…" at bounding box center [712, 510] width 514 height 67
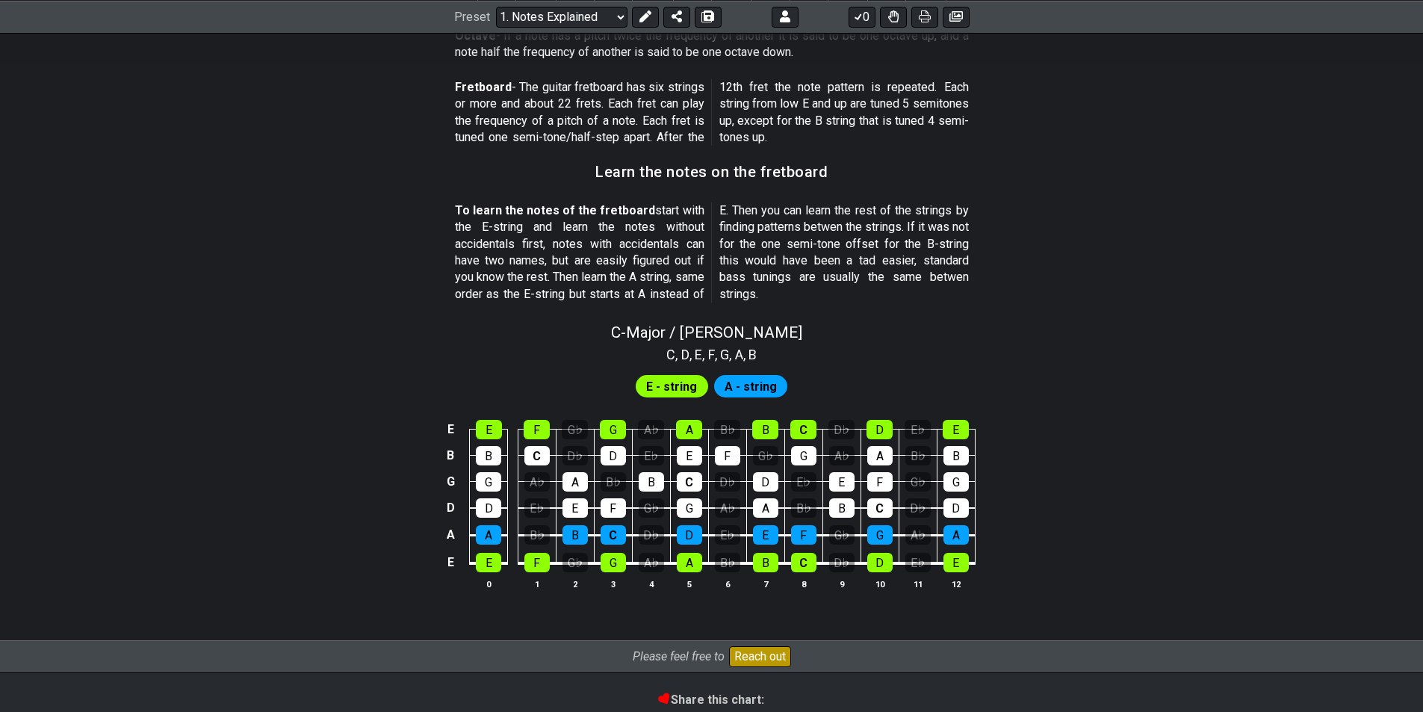
scroll to position [1217, 0]
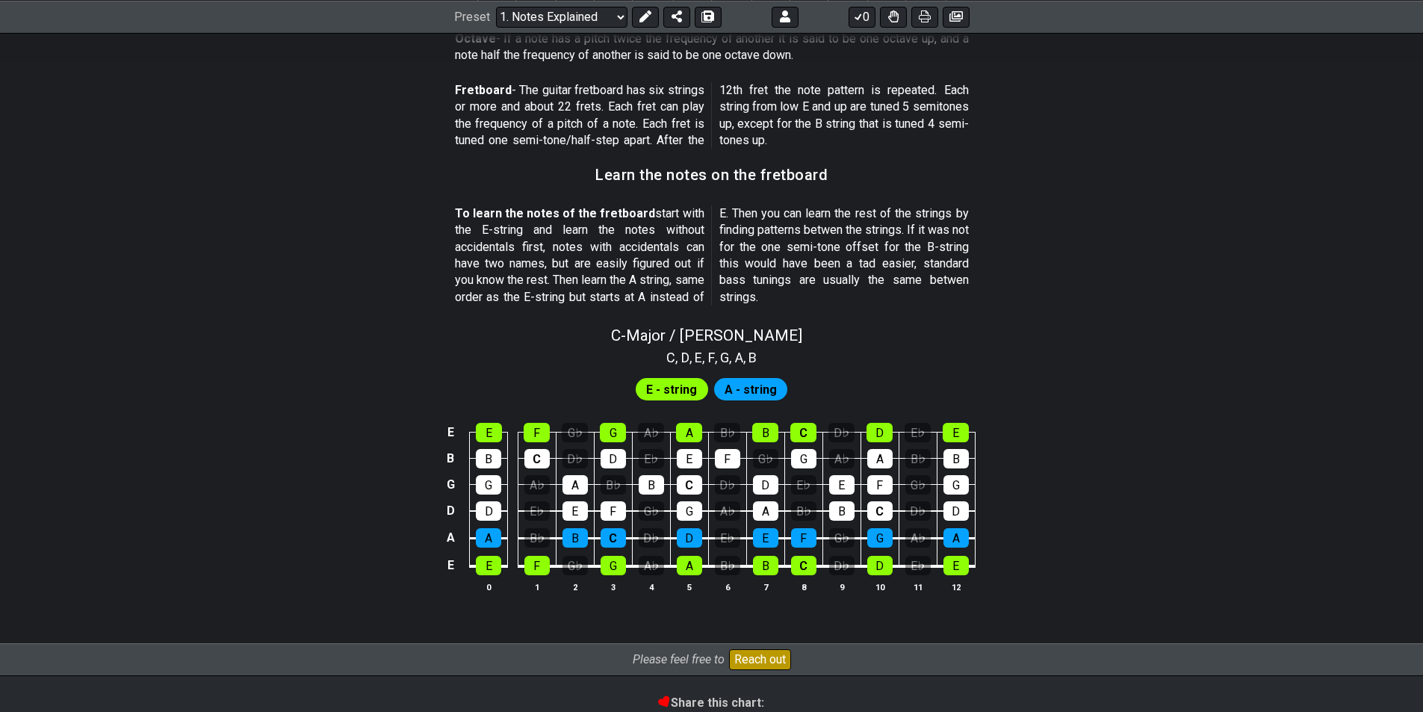
drag, startPoint x: 547, startPoint y: 194, endPoint x: 673, endPoint y: 262, distance: 143.4
drag, startPoint x: 556, startPoint y: 269, endPoint x: 663, endPoint y: 301, distance: 111.5
click at [656, 301] on p "To learn the notes of the fretboard start with the E-string and learn the notes…" at bounding box center [712, 255] width 514 height 100
drag, startPoint x: 857, startPoint y: 228, endPoint x: 880, endPoint y: 269, distance: 46.8
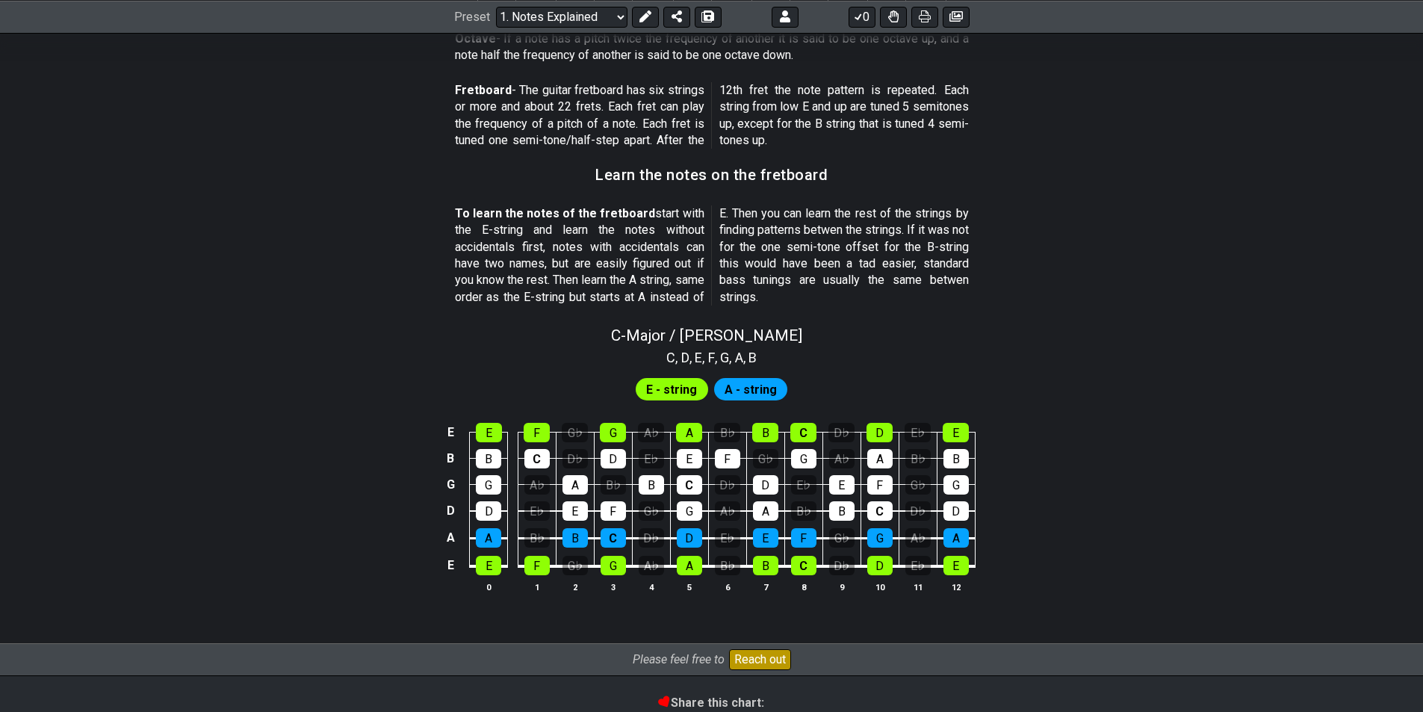
drag, startPoint x: 838, startPoint y: 245, endPoint x: 945, endPoint y: 259, distance: 107.7
click at [931, 257] on p "To learn the notes of the fretboard start with the E-string and learn the notes…" at bounding box center [712, 255] width 514 height 100
click at [1010, 291] on section "To learn the notes of the fretboard start with the E-string and learn the notes…" at bounding box center [711, 258] width 1423 height 118
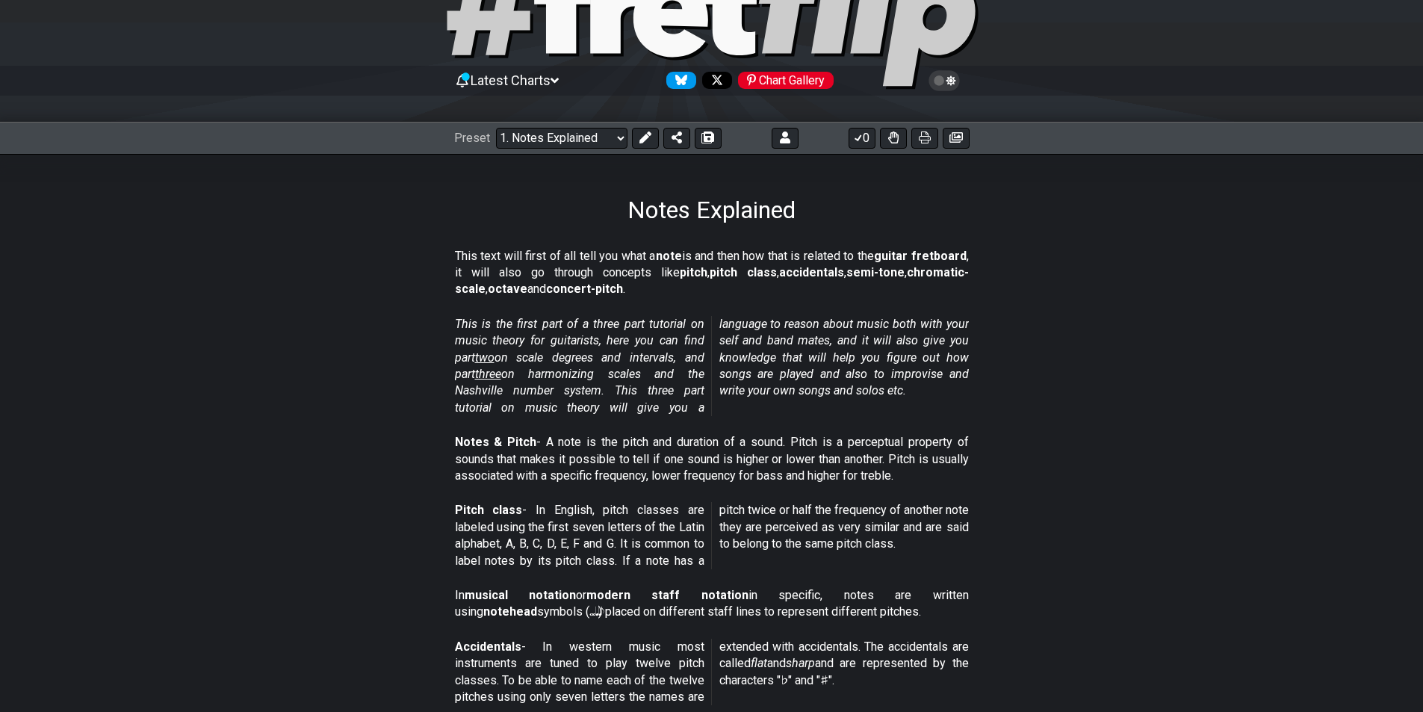
scroll to position [0, 0]
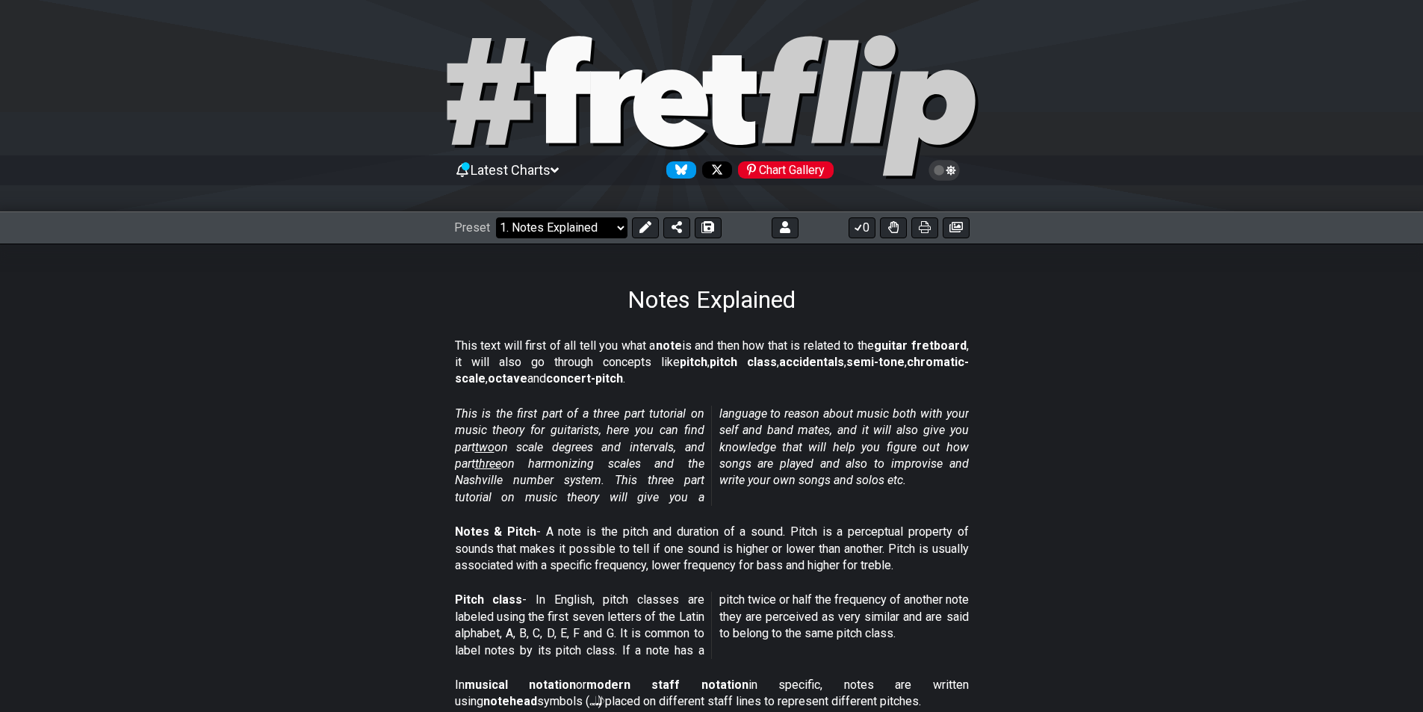
click at [589, 226] on select "Welcome to #fretflip! Initial Preset Custom Preset Minor Pentatonic Major Penta…" at bounding box center [561, 227] width 131 height 21
click at [1117, 481] on section "This is the first part of a three part tutorial on music theory for guitarists,…" at bounding box center [711, 459] width 1423 height 118
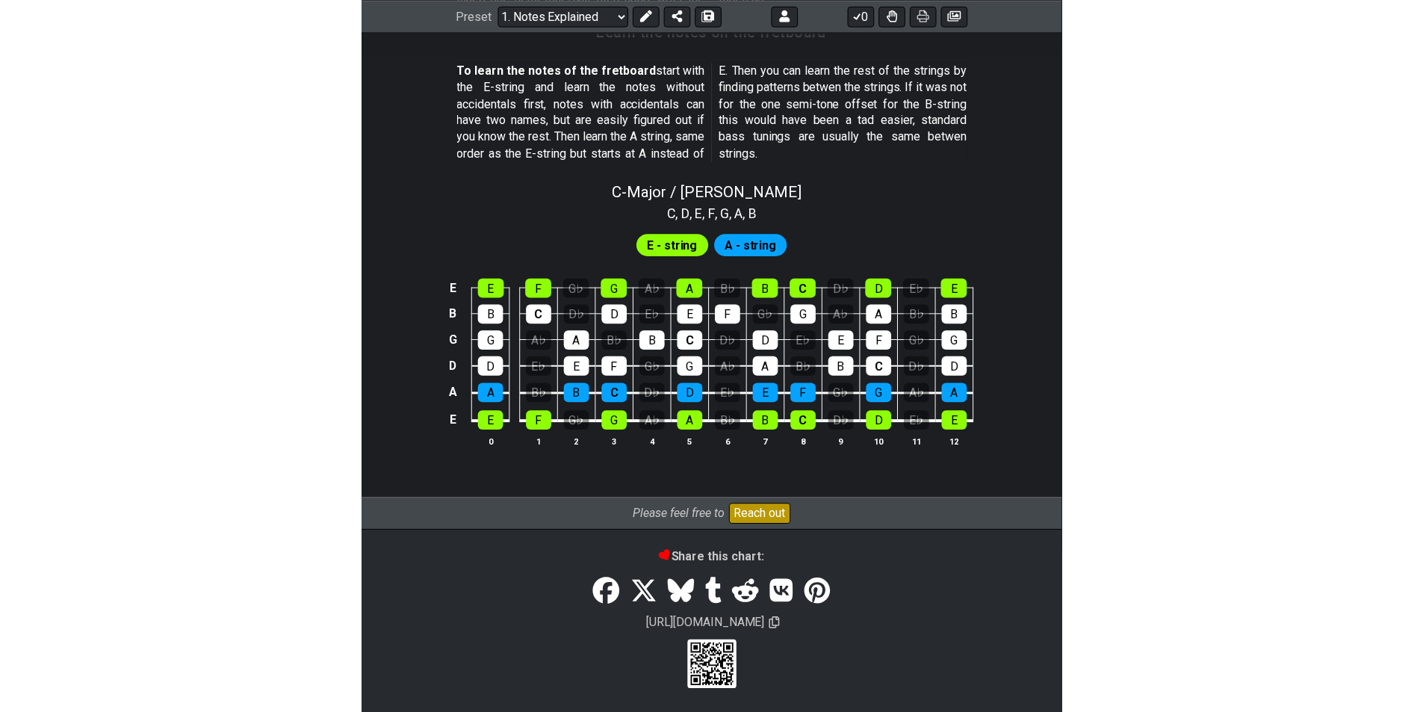
scroll to position [1366, 0]
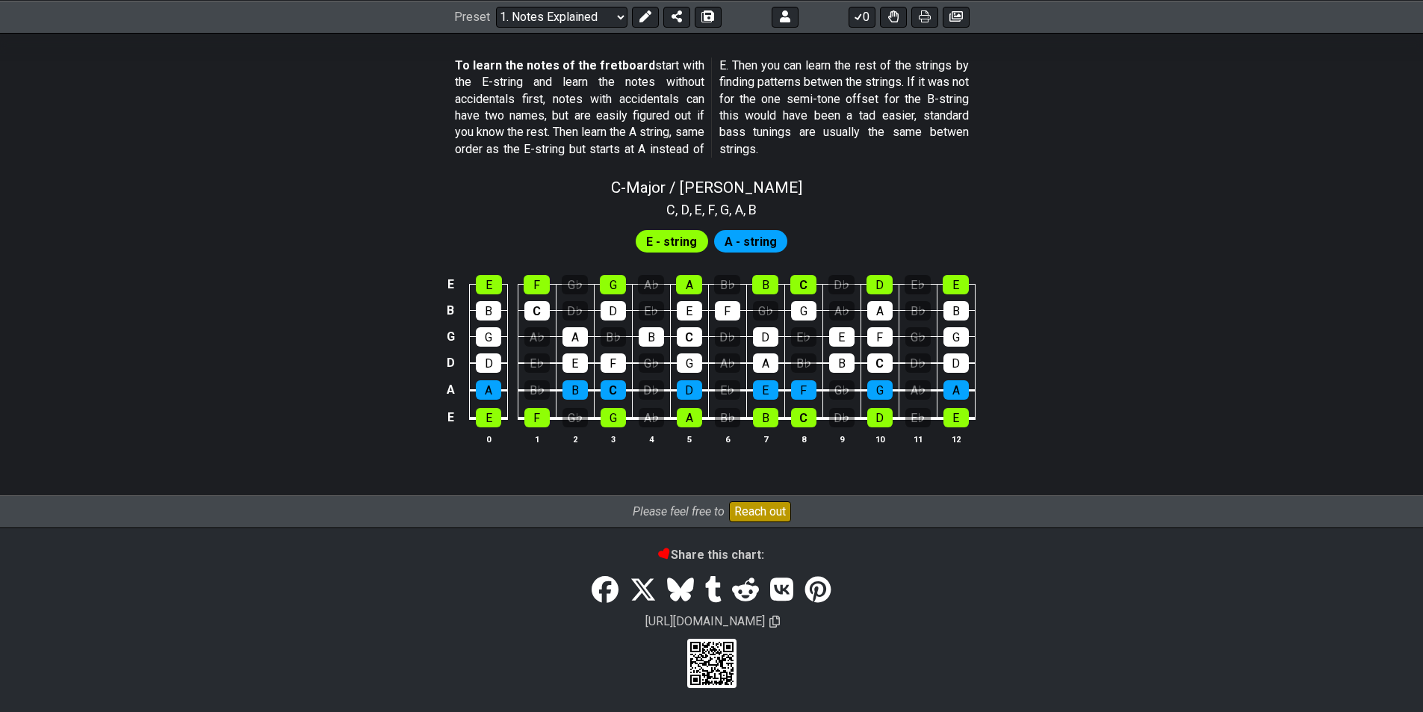
click at [1148, 506] on div "Please feel free to Reach out" at bounding box center [711, 511] width 1423 height 33
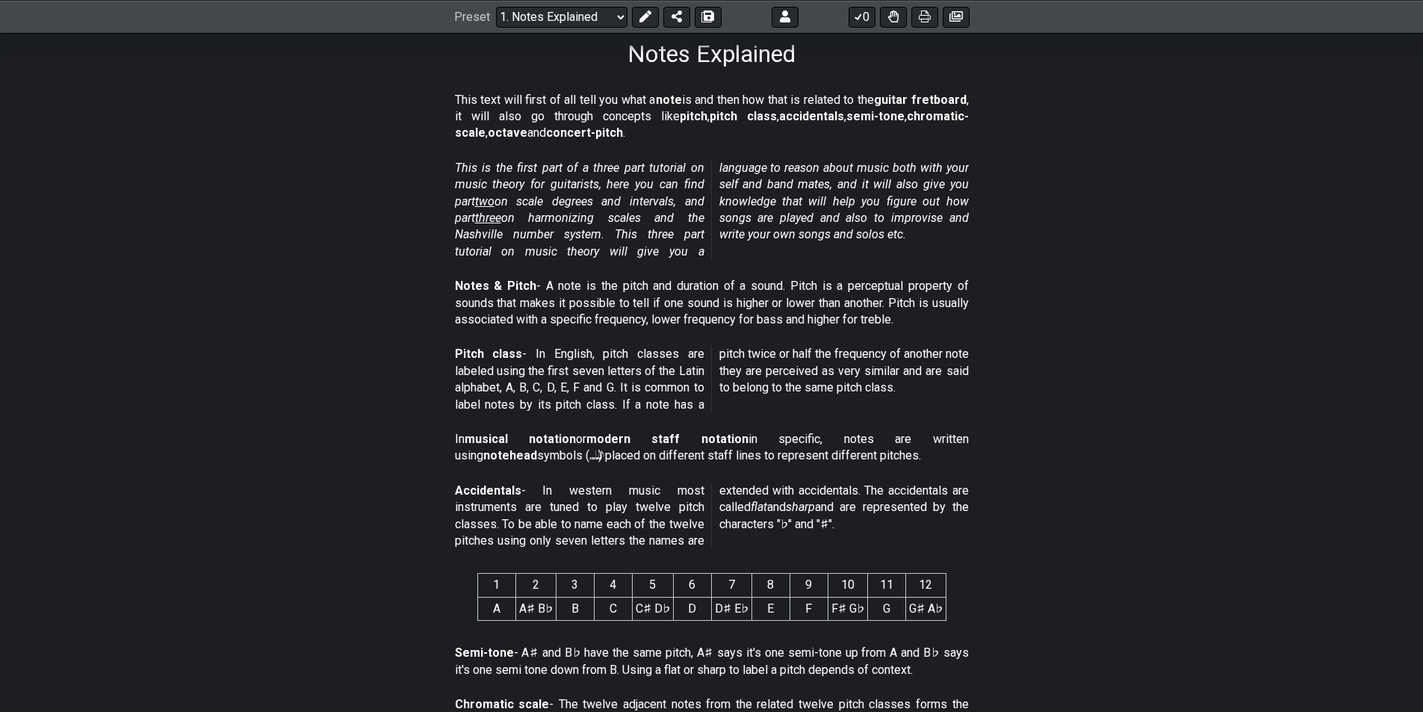
scroll to position [0, 0]
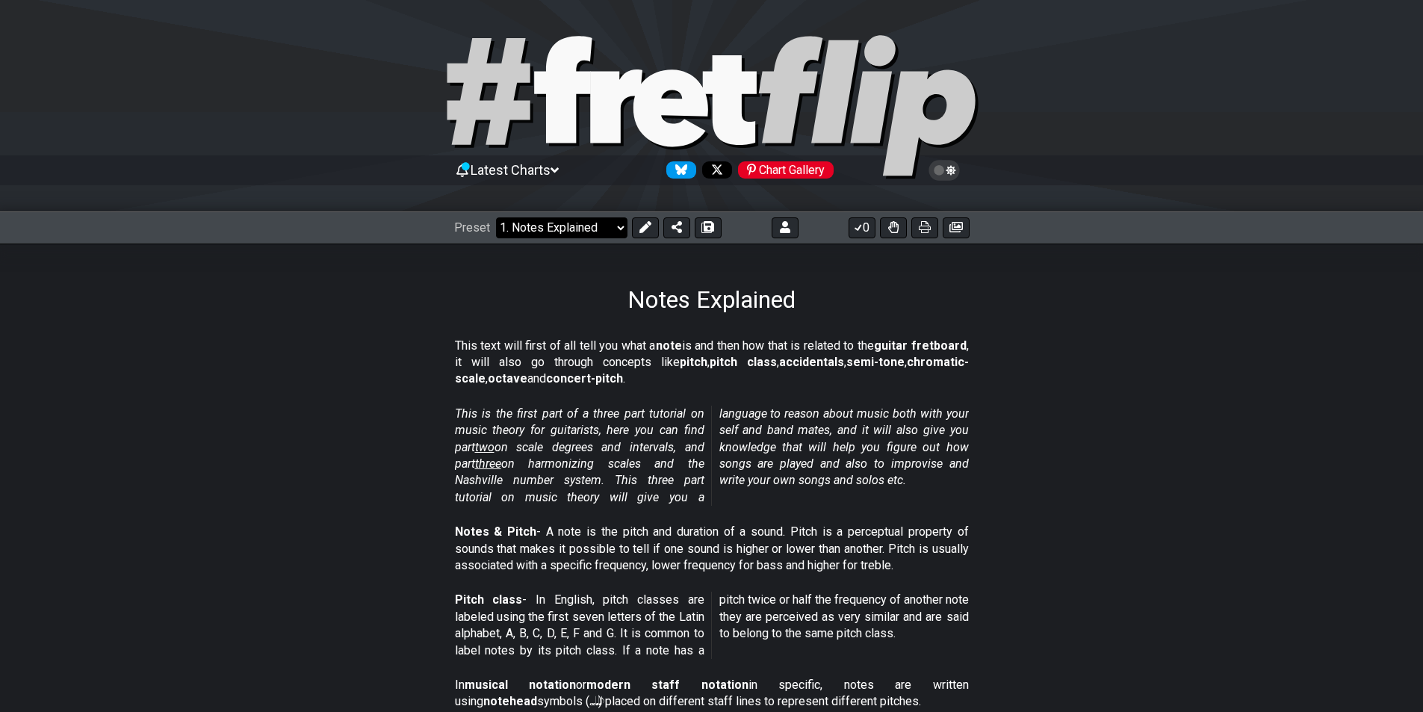
click at [582, 226] on select "Welcome to #fretflip! Initial Preset Custom Preset Minor Pentatonic Major Penta…" at bounding box center [561, 227] width 131 height 21
drag, startPoint x: 589, startPoint y: 236, endPoint x: 594, endPoint y: 229, distance: 9.1
click at [589, 236] on select "Welcome to #fretflip! Initial Preset Custom Preset Minor Pentatonic Major Penta…" at bounding box center [561, 227] width 131 height 21
drag, startPoint x: 625, startPoint y: 68, endPoint x: 592, endPoint y: -55, distance: 127.7
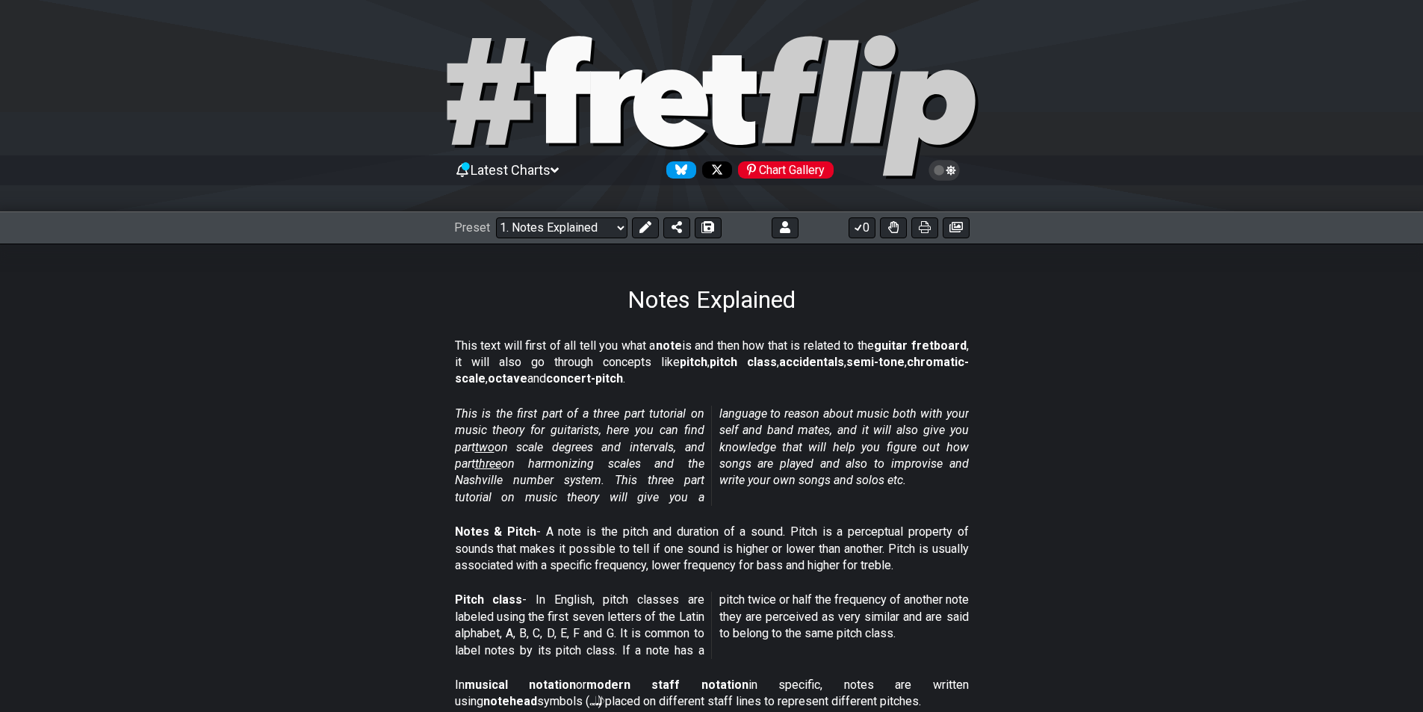
drag, startPoint x: 625, startPoint y: 114, endPoint x: 594, endPoint y: 25, distance: 94.2
click at [594, 25] on div "Latest Charts Chart Gallery" at bounding box center [711, 106] width 1423 height 212
drag, startPoint x: 511, startPoint y: 94, endPoint x: 325, endPoint y: 7, distance: 205.2
click at [347, 68] on div at bounding box center [711, 109] width 1423 height 152
select select "/welcome"
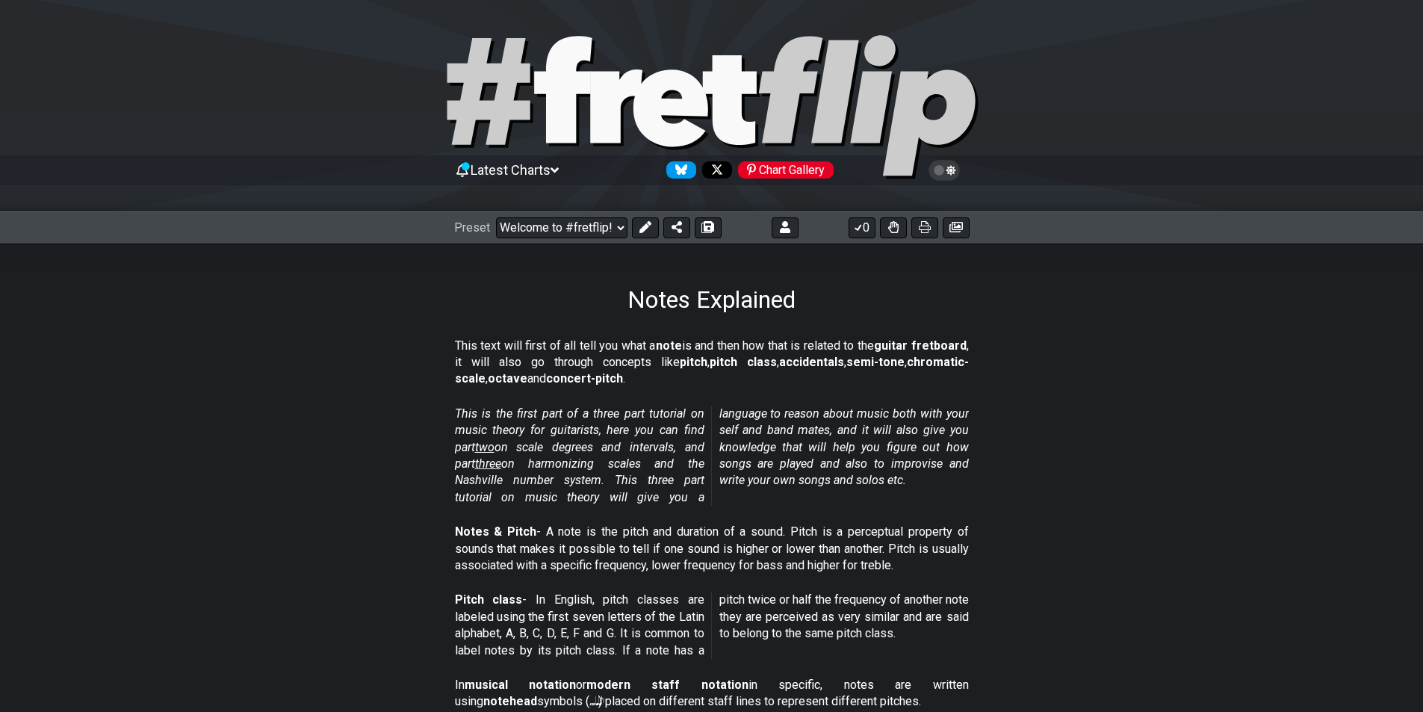
select select "C"
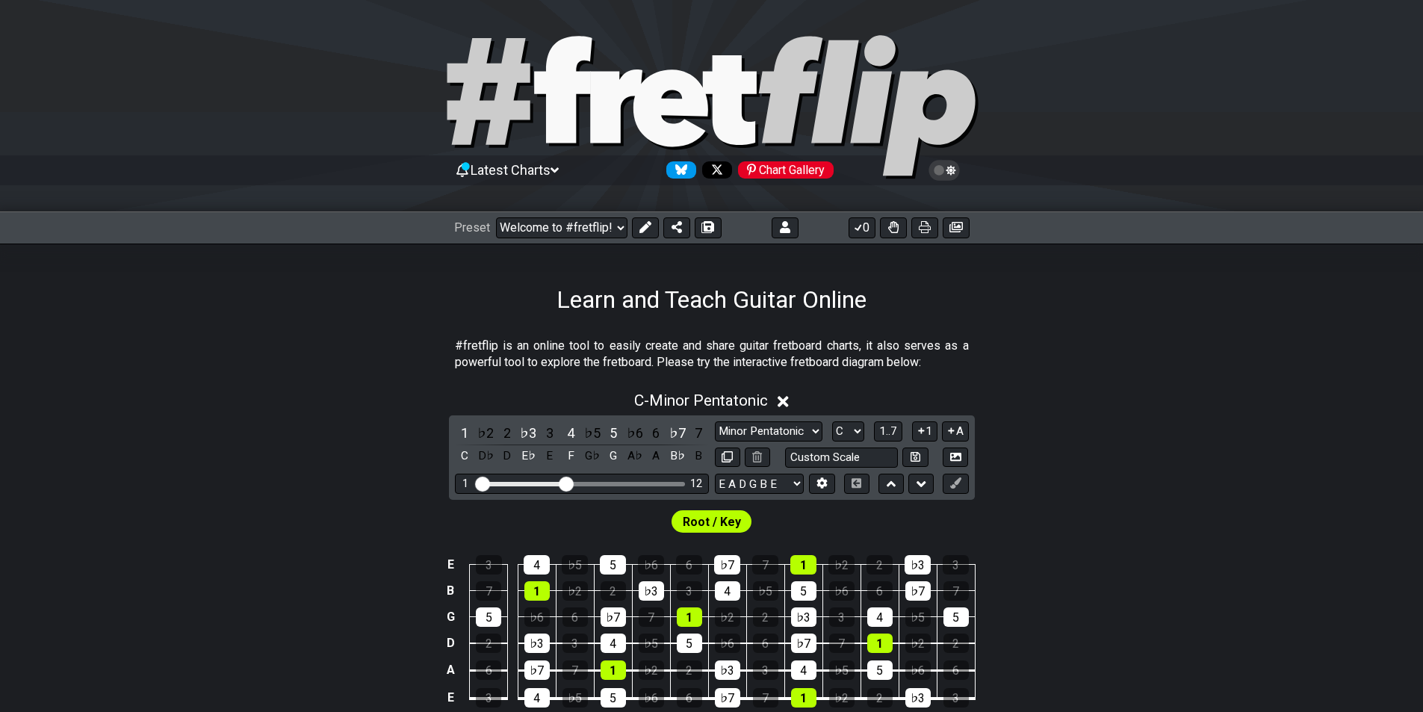
click at [305, 178] on div "Latest Charts Chart Gallery" at bounding box center [711, 185] width 1423 height 54
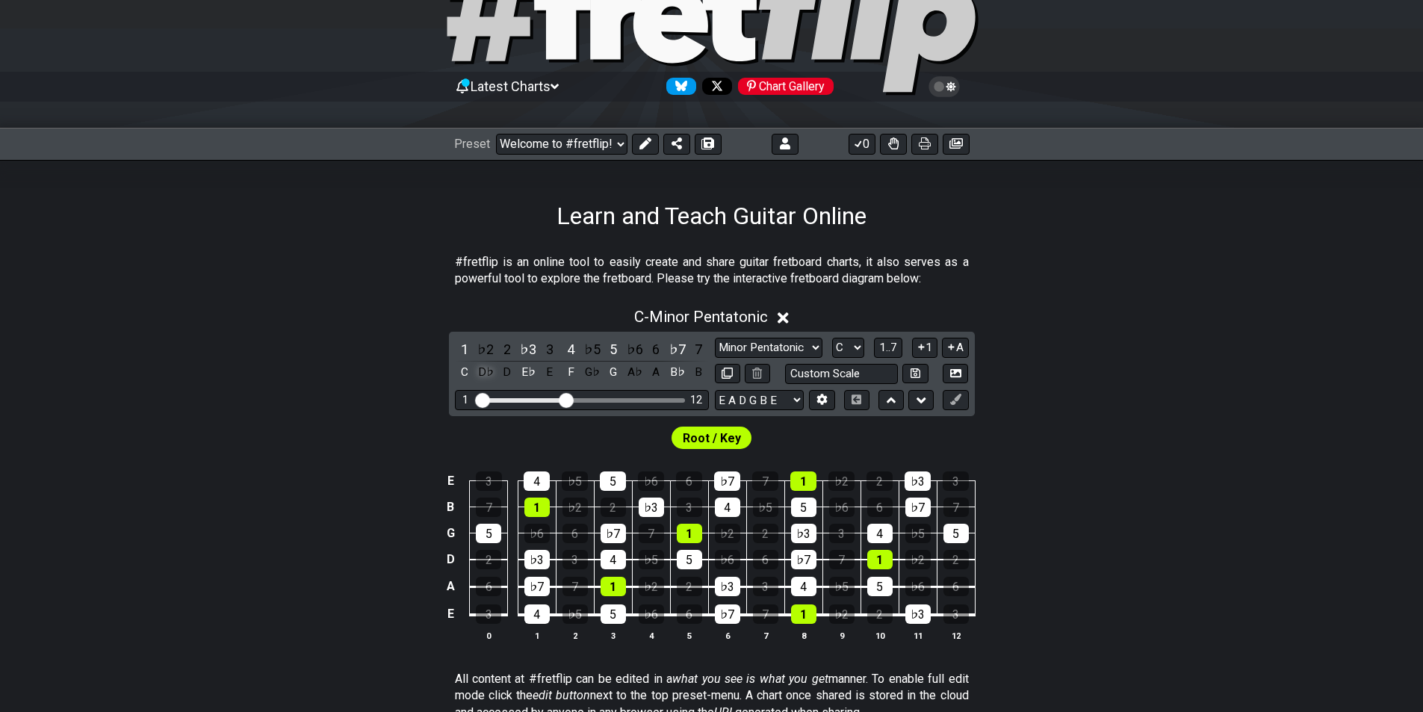
scroll to position [149, 0]
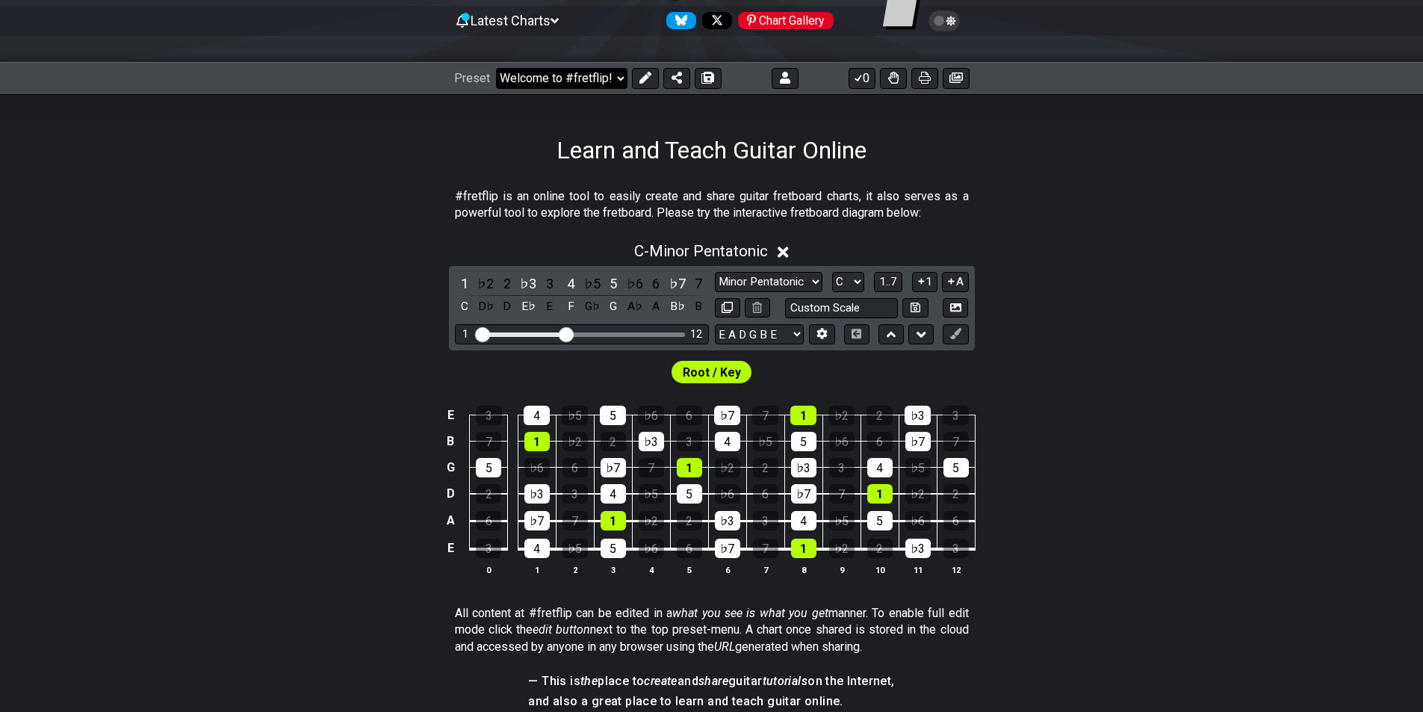
click at [592, 71] on select "Welcome to #fretflip! Initial Preset Custom Preset Minor Pentatonic Major Penta…" at bounding box center [561, 78] width 131 height 21
click at [496, 68] on select "Welcome to #fretflip! Initial Preset Custom Preset Minor Pentatonic Major Penta…" at bounding box center [561, 78] width 131 height 21
select select "/musical-notes-explained"
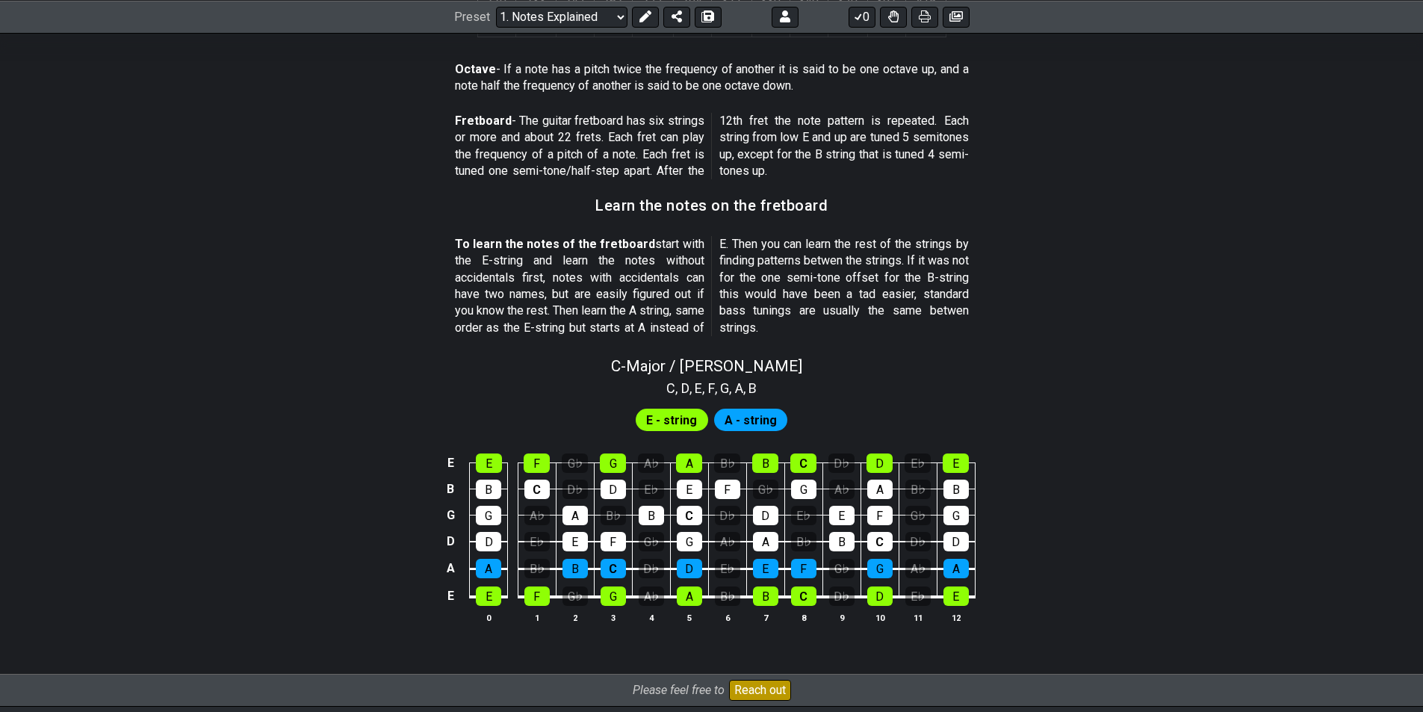
scroll to position [1366, 0]
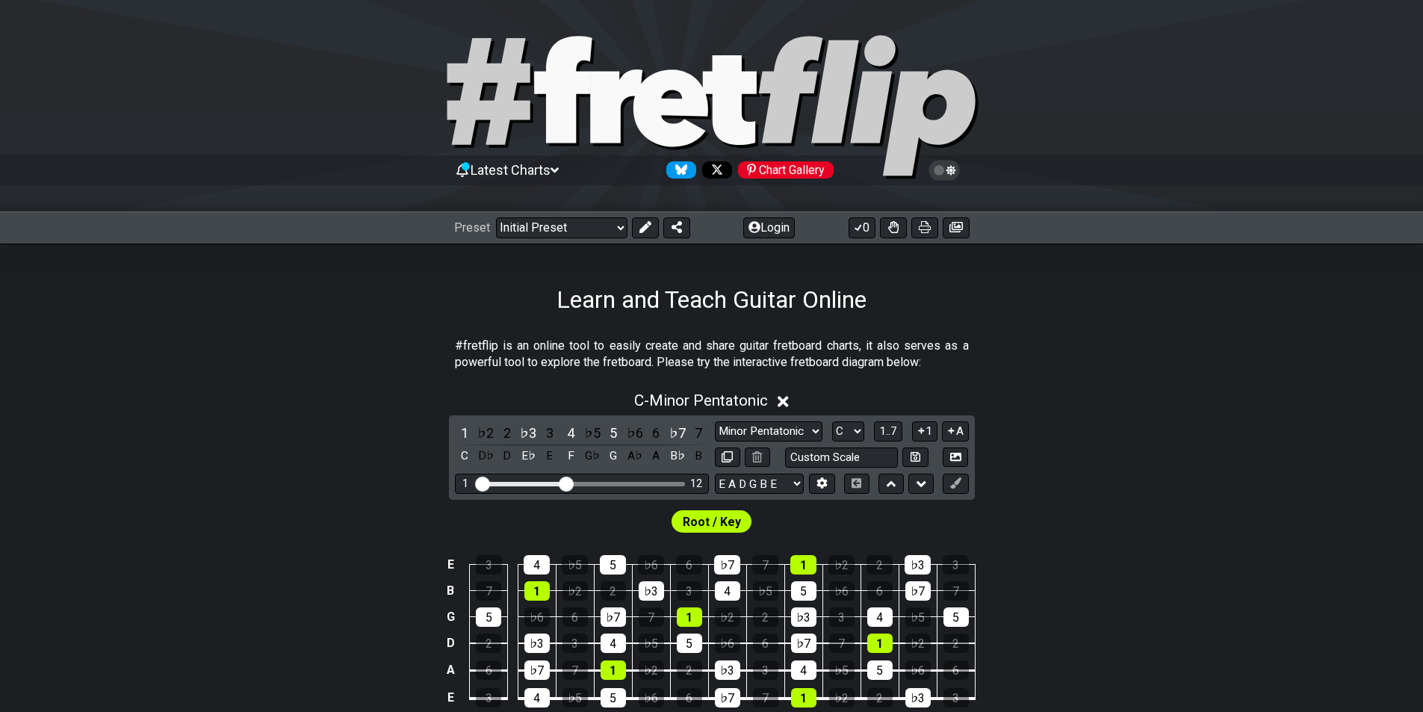
click at [587, 216] on div "Preset Welcome to #fretflip! Initial Preset Custom Preset Minor Pentatonic Majo…" at bounding box center [711, 227] width 1423 height 33
click at [587, 229] on select "Welcome to #fretflip! Initial Preset Custom Preset Minor Pentatonic Major Penta…" at bounding box center [561, 227] width 131 height 21
click at [496, 217] on select "Welcome to #fretflip! Initial Preset Custom Preset Minor Pentatonic Major Penta…" at bounding box center [561, 227] width 131 height 21
select select "/scale-degrees-and-intervals"
